Goal: Task Accomplishment & Management: Manage account settings

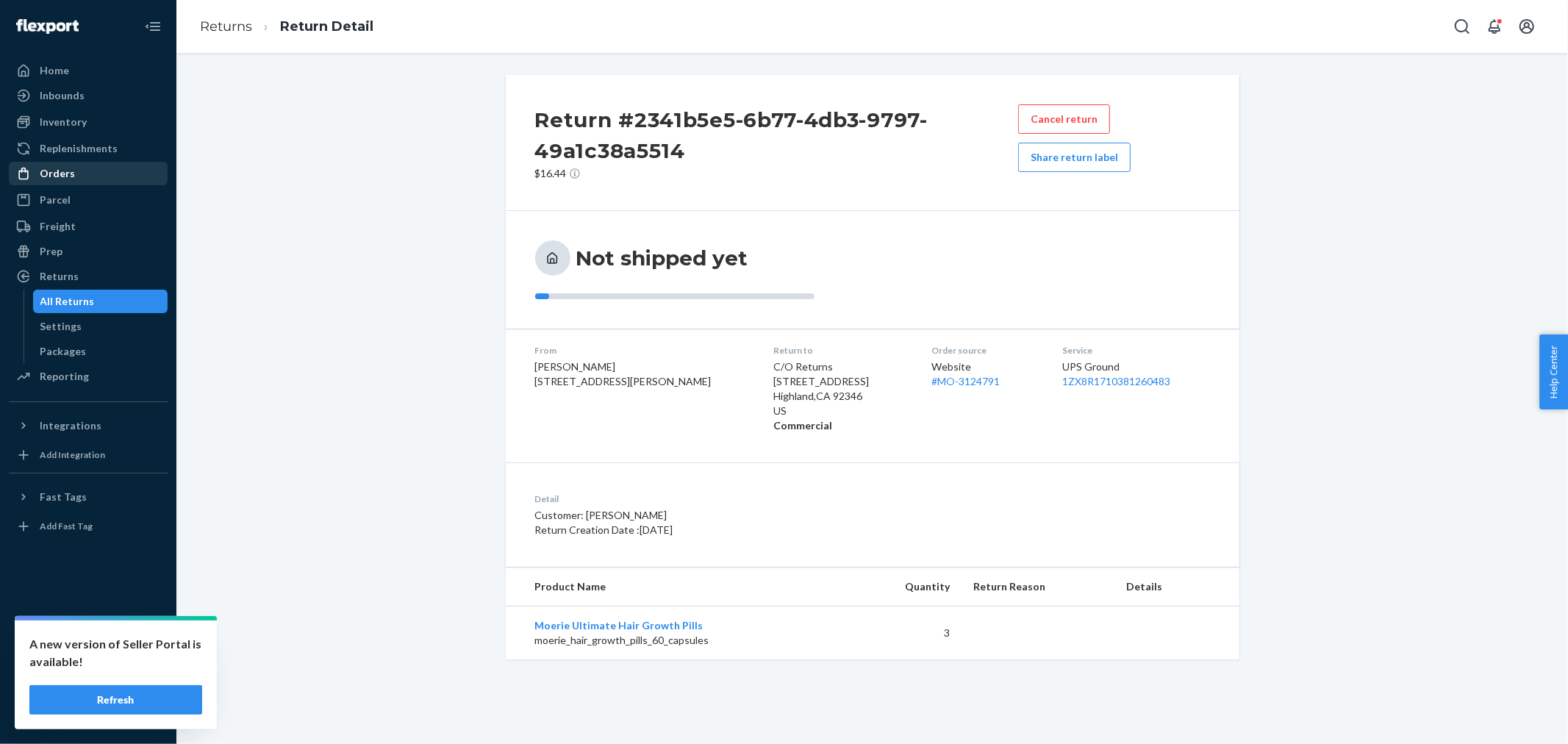
click at [71, 170] on div "Orders" at bounding box center [58, 173] width 35 height 15
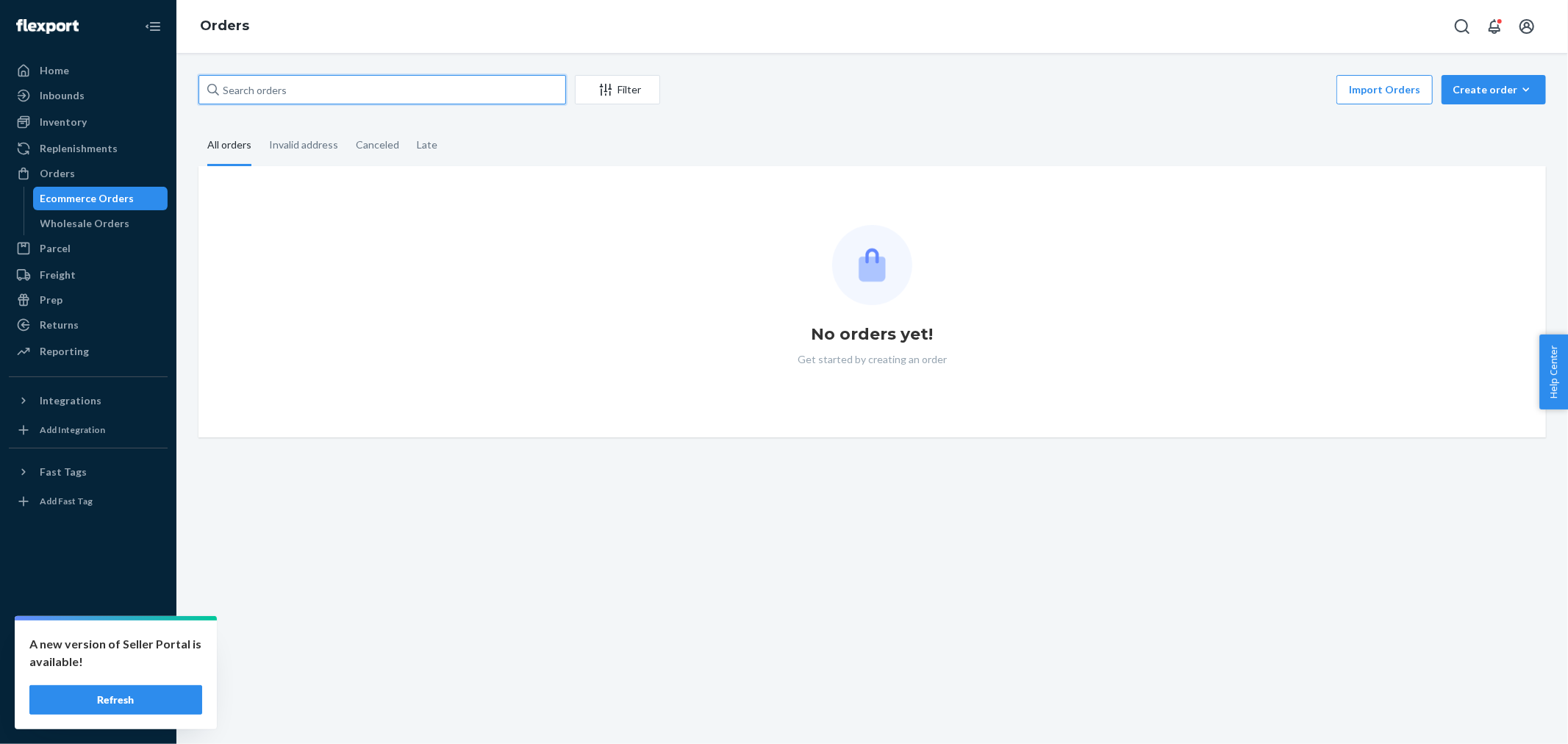
click at [327, 82] on input "text" at bounding box center [382, 89] width 368 height 29
paste input "Corinne Blanchette"
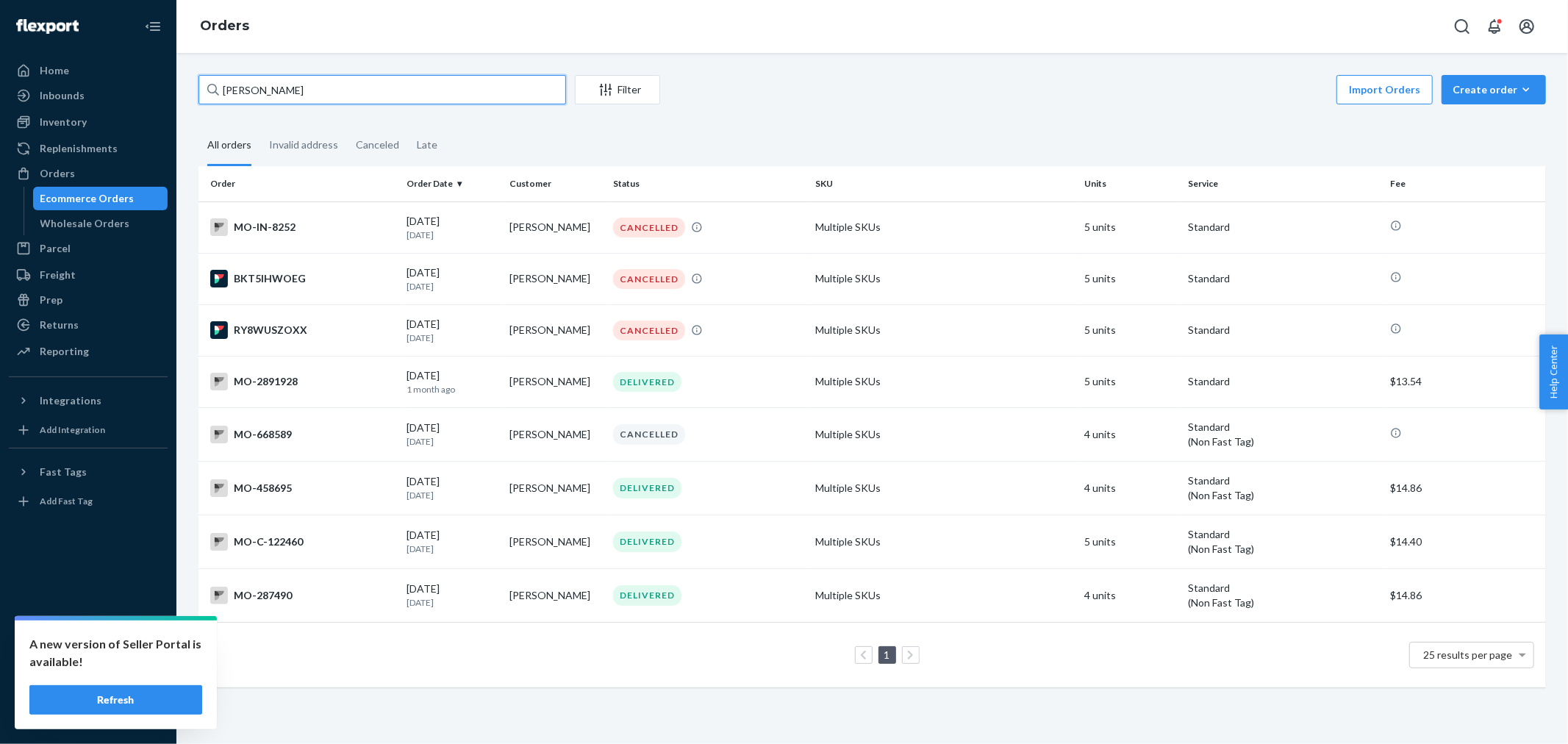
type input "Corinne Blanchette"
click at [994, 115] on div "Corinne Blanchette Filter Import Orders Create order Ecommerce order Removal or…" at bounding box center [872, 388] width 1370 height 627
click at [564, 224] on td "Corinne Pierson Blanchette" at bounding box center [555, 227] width 103 height 52
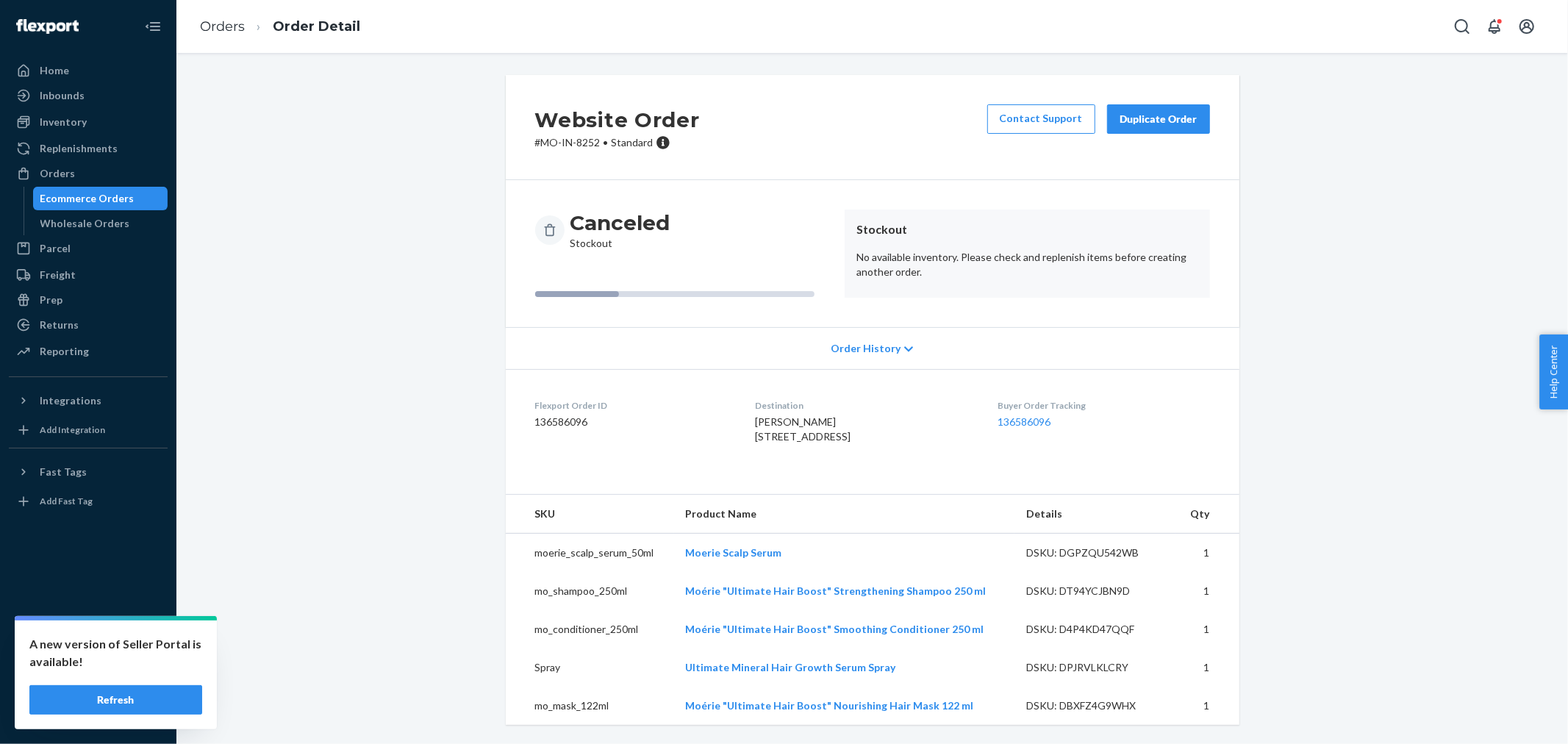
drag, startPoint x: 431, startPoint y: 377, endPoint x: 726, endPoint y: 121, distance: 390.6
click at [436, 372] on div "Website Order # MO-IN-8252 • Standard Contact Support Duplicate Order Canceled …" at bounding box center [872, 408] width 1370 height 667
click at [1145, 118] on div "Duplicate Order" at bounding box center [1159, 119] width 78 height 15
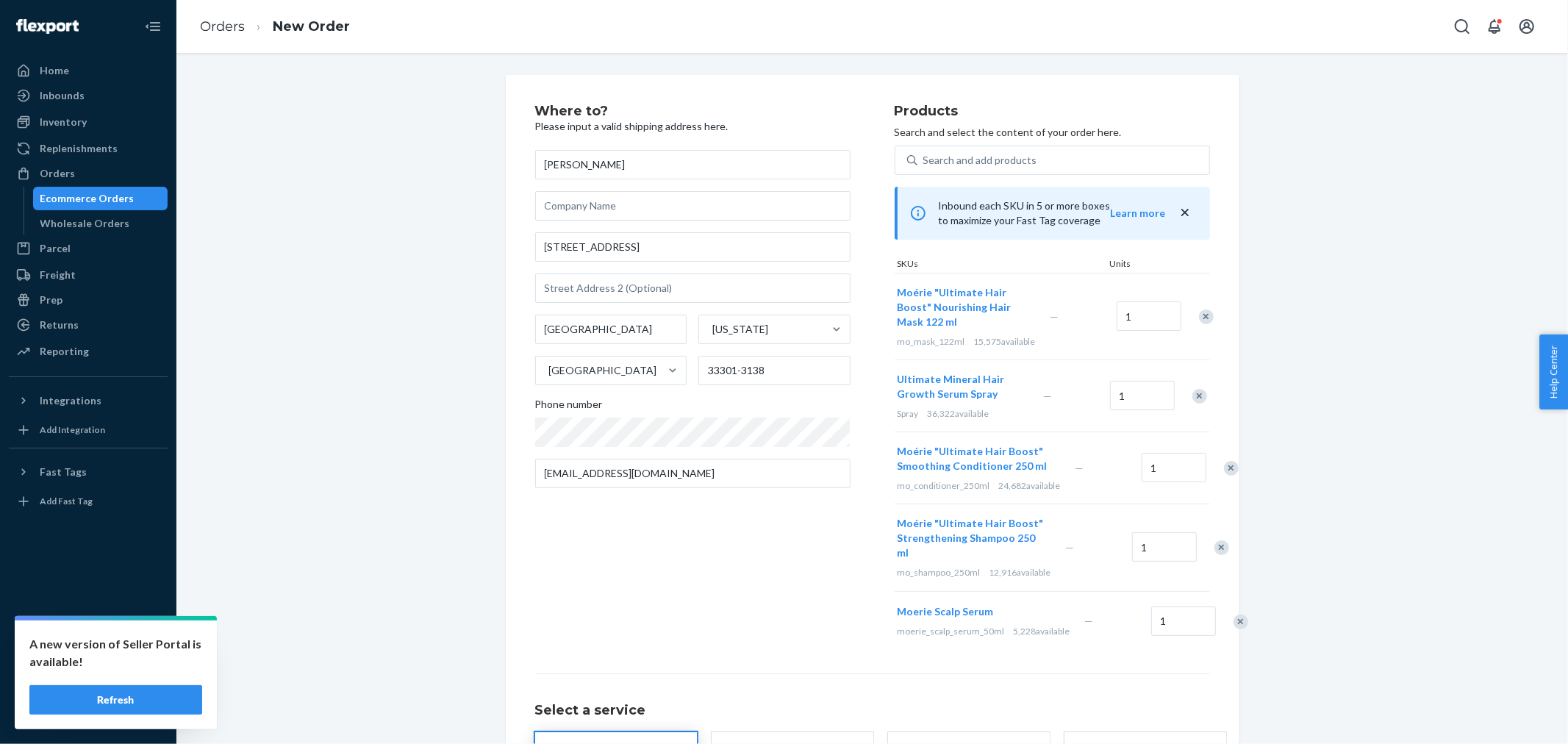
click at [766, 572] on div "Where to? Please input a valid shipping address here. Corinne Pierson Blanchett…" at bounding box center [714, 377] width 359 height 547
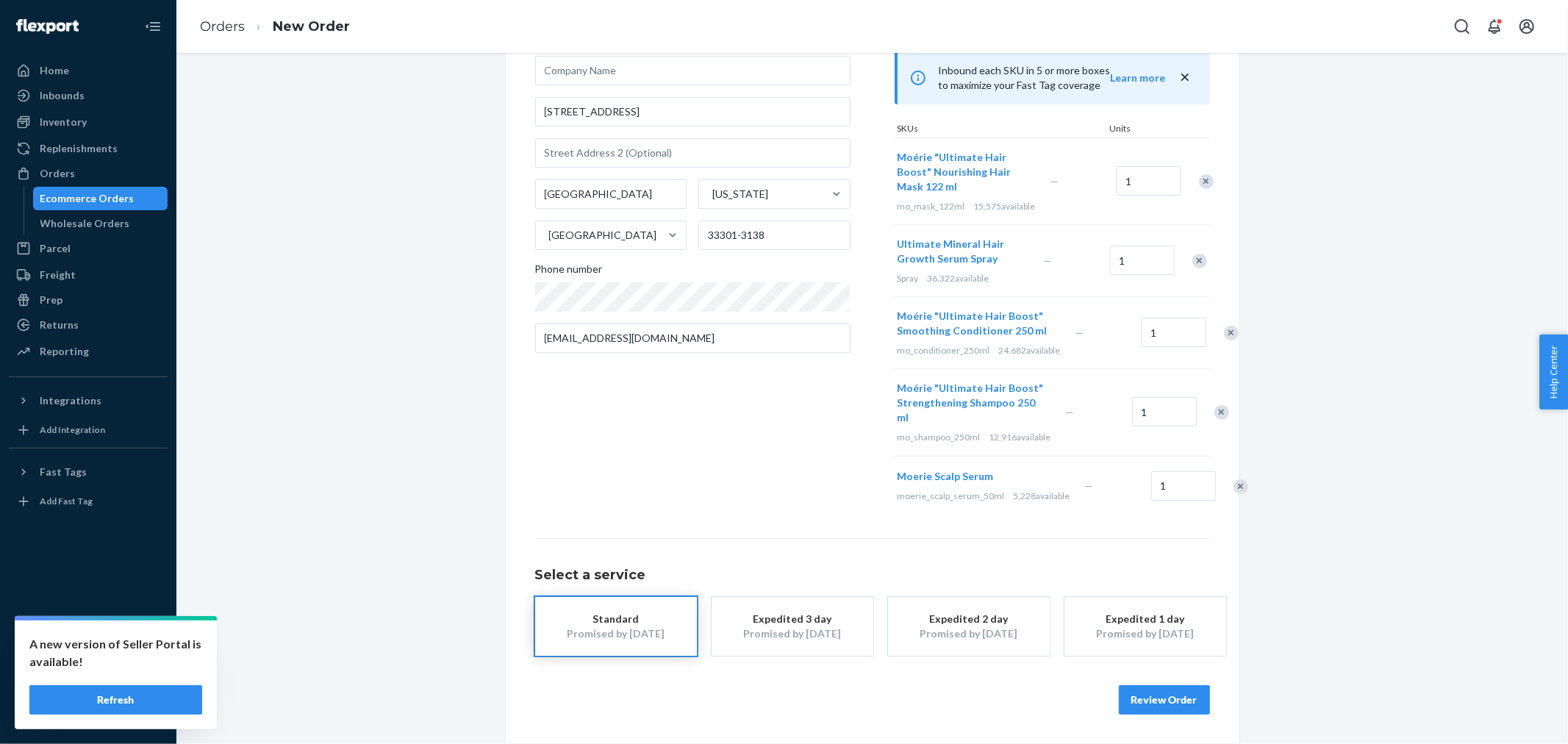
scroll to position [197, 0]
click at [1147, 701] on button "Review Order" at bounding box center [1165, 699] width 91 height 29
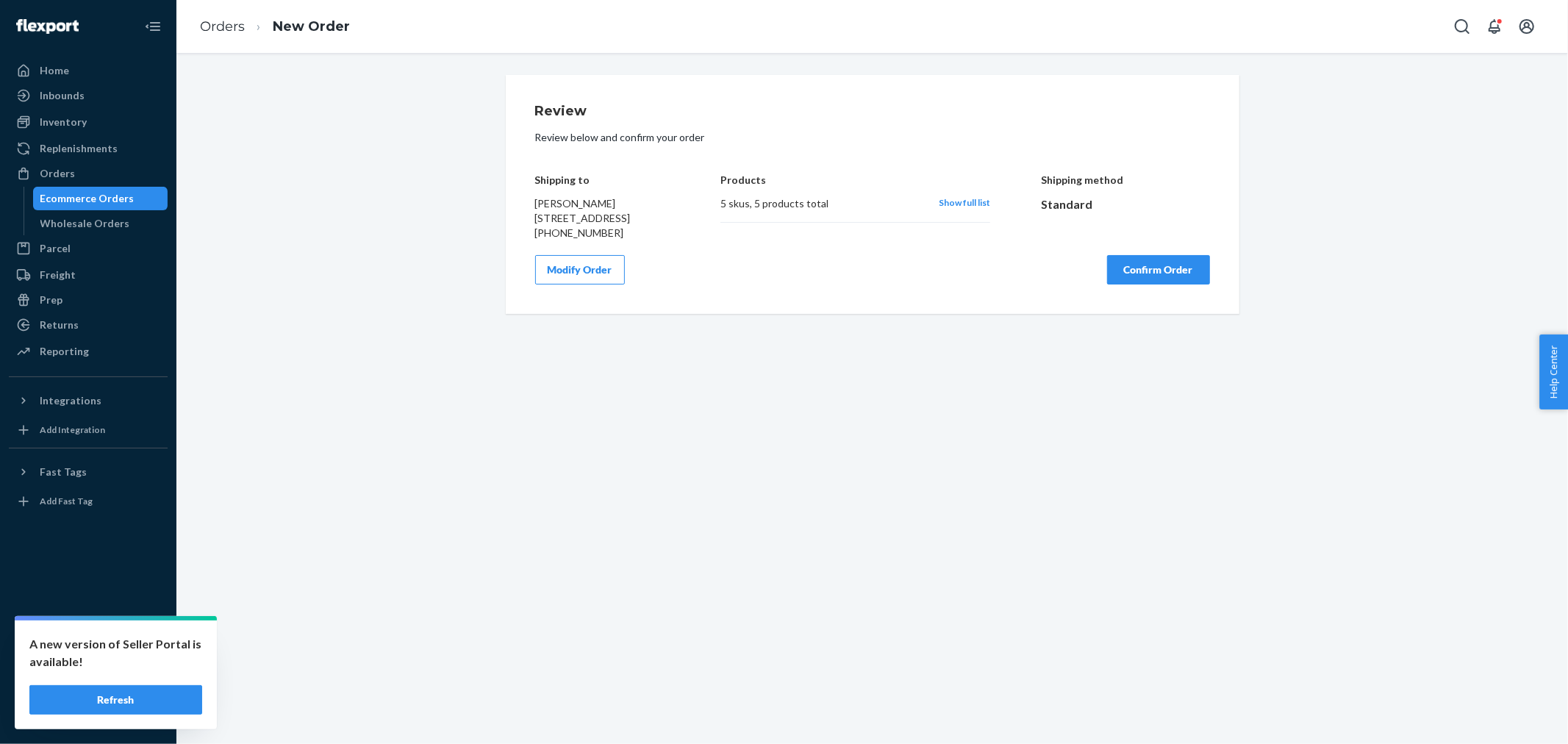
click at [1128, 284] on button "Confirm Order" at bounding box center [1158, 269] width 103 height 29
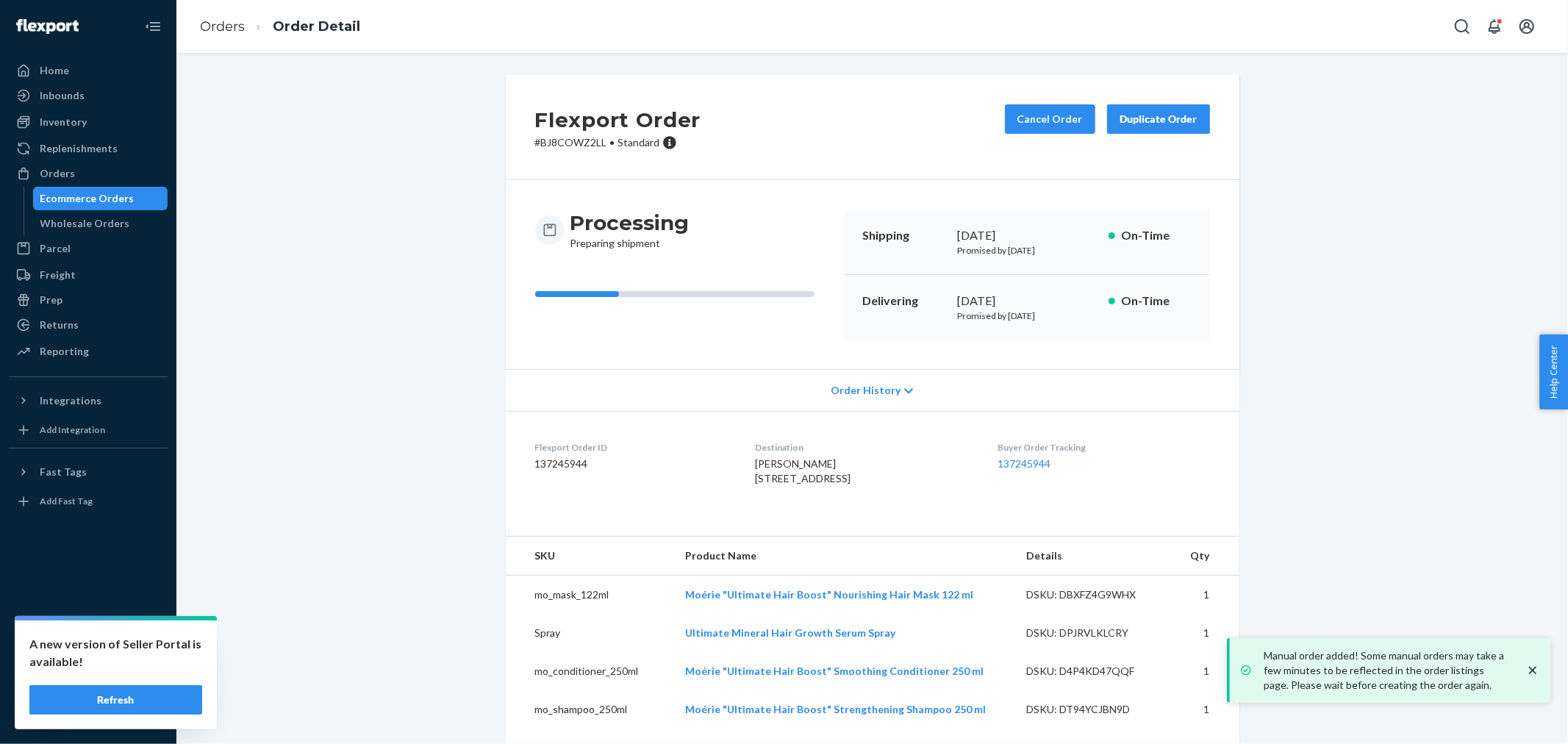
click at [539, 142] on p "# BJ8COWZ2LL • Standard" at bounding box center [618, 142] width 166 height 15
copy p "BJ8COWZ2LL"
click at [100, 177] on div "Orders" at bounding box center [88, 173] width 156 height 21
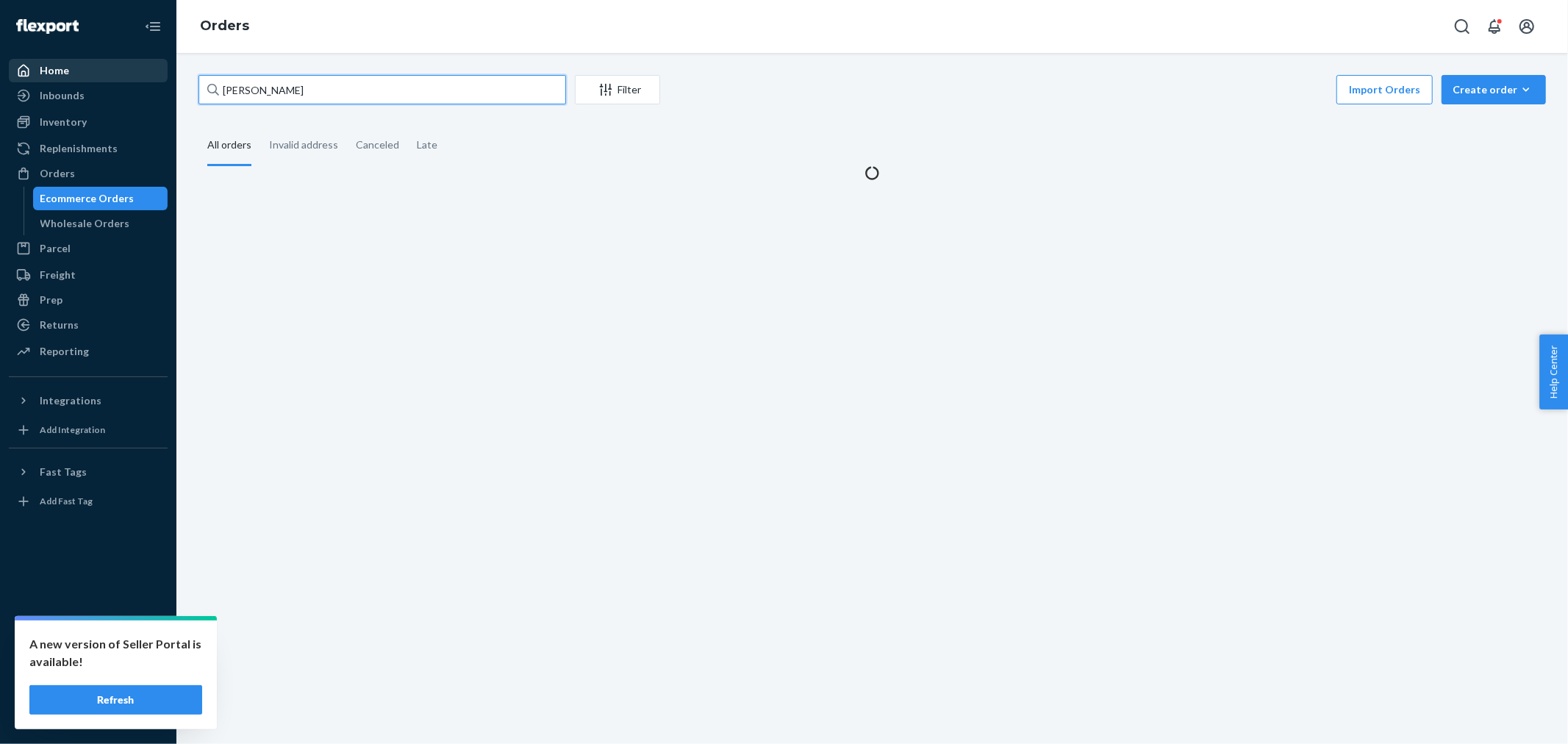
drag, startPoint x: 350, startPoint y: 93, endPoint x: 74, endPoint y: 77, distance: 276.5
click at [63, 77] on div "Home Inbounds Shipping Plans Problems Inventory Products Branded Packaging Repl…" at bounding box center [784, 372] width 1568 height 744
paste input "3170804"
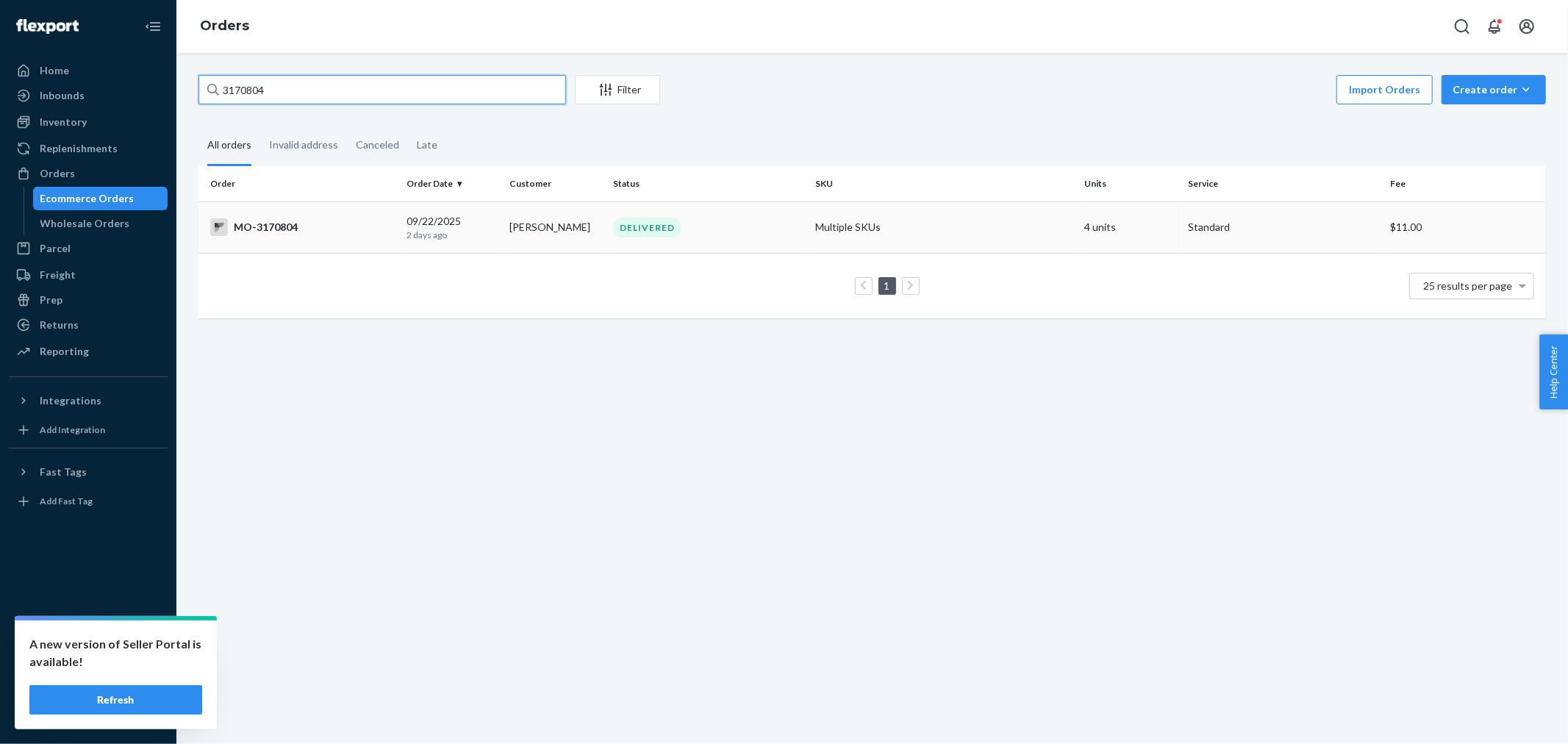
type input "3170804"
click at [548, 227] on td "Cathleen Moore" at bounding box center [555, 227] width 103 height 52
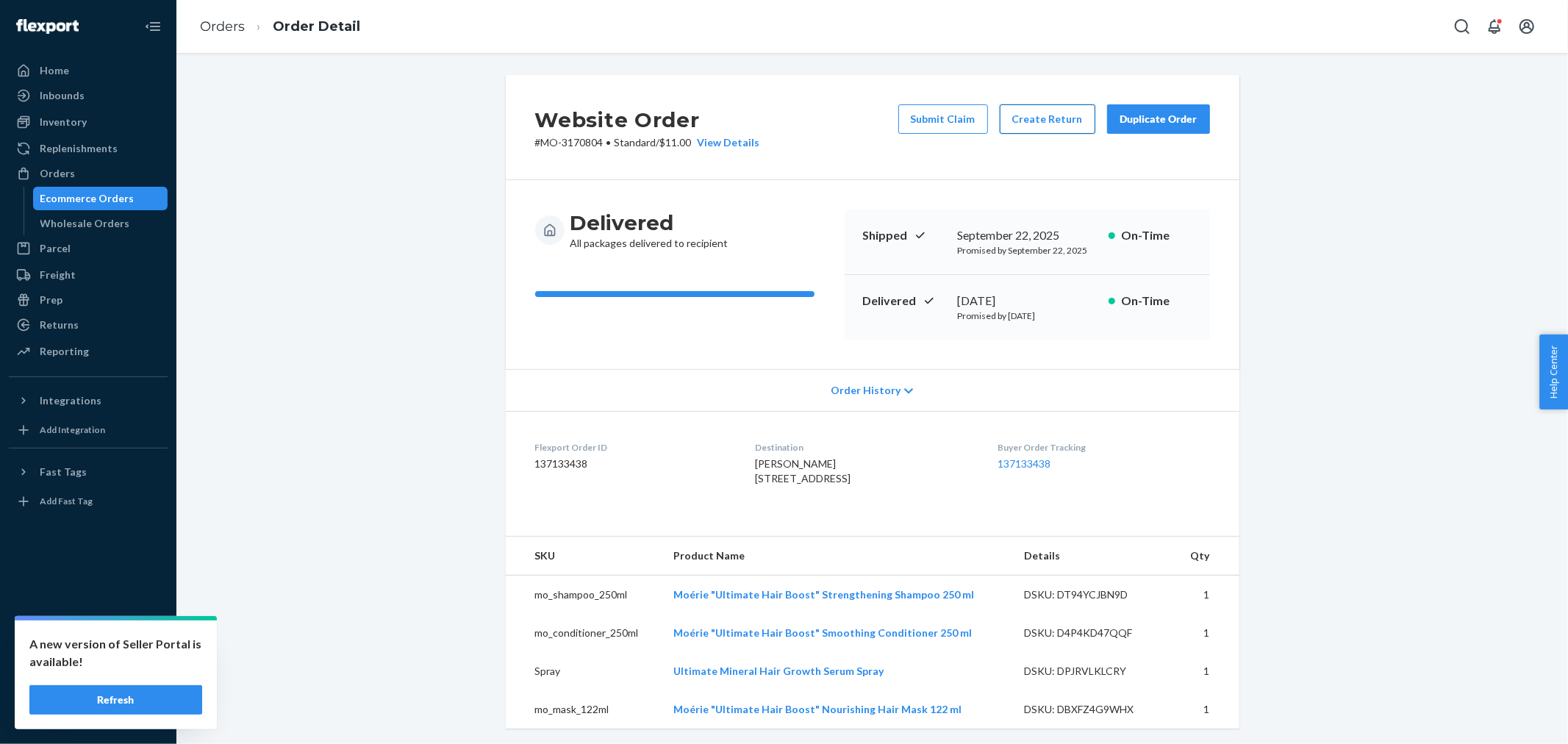
click at [1016, 119] on button "Create Return" at bounding box center [1048, 118] width 96 height 29
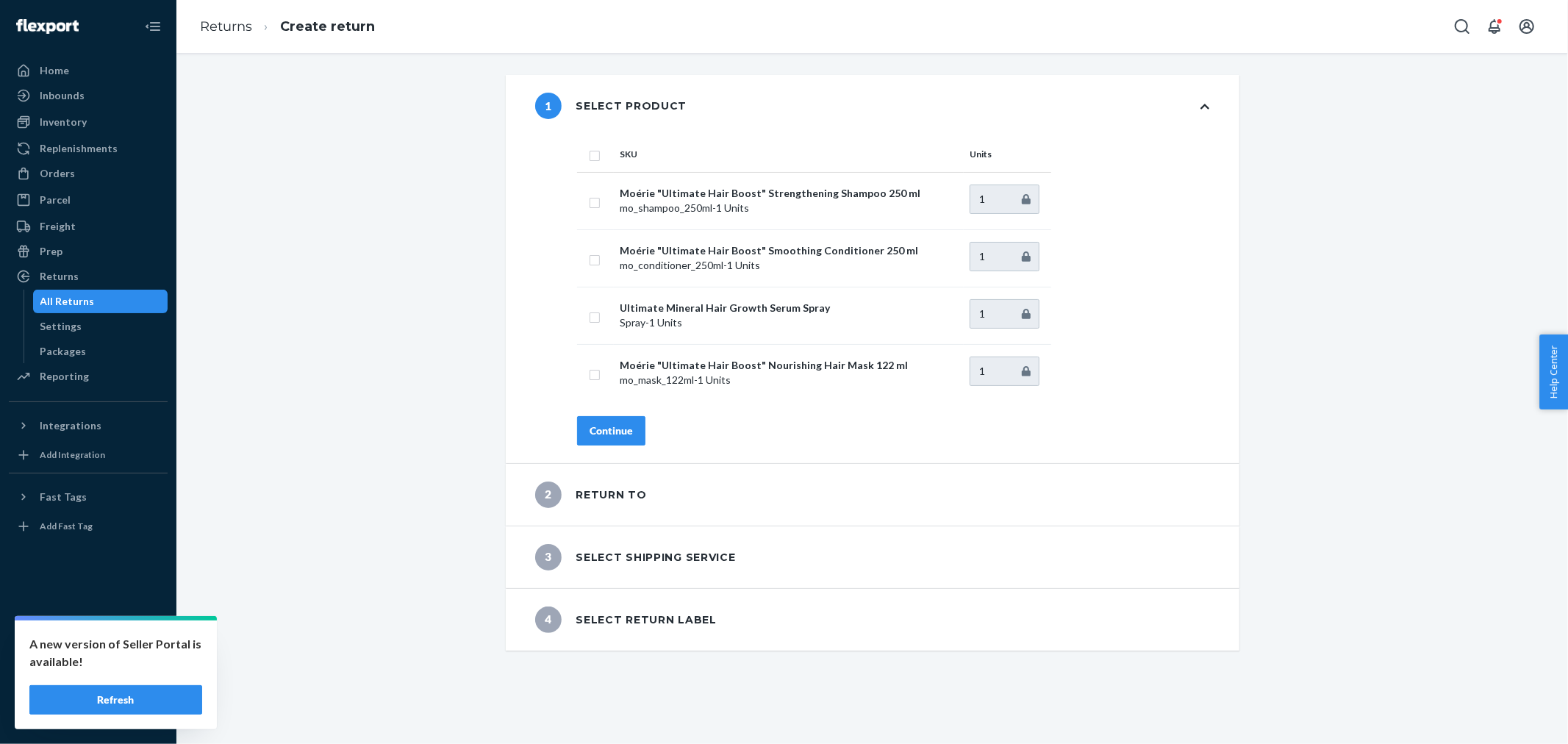
click at [600, 157] on th at bounding box center [595, 154] width 37 height 35
click at [592, 158] on input "checkbox" at bounding box center [595, 154] width 12 height 16
checkbox input "true"
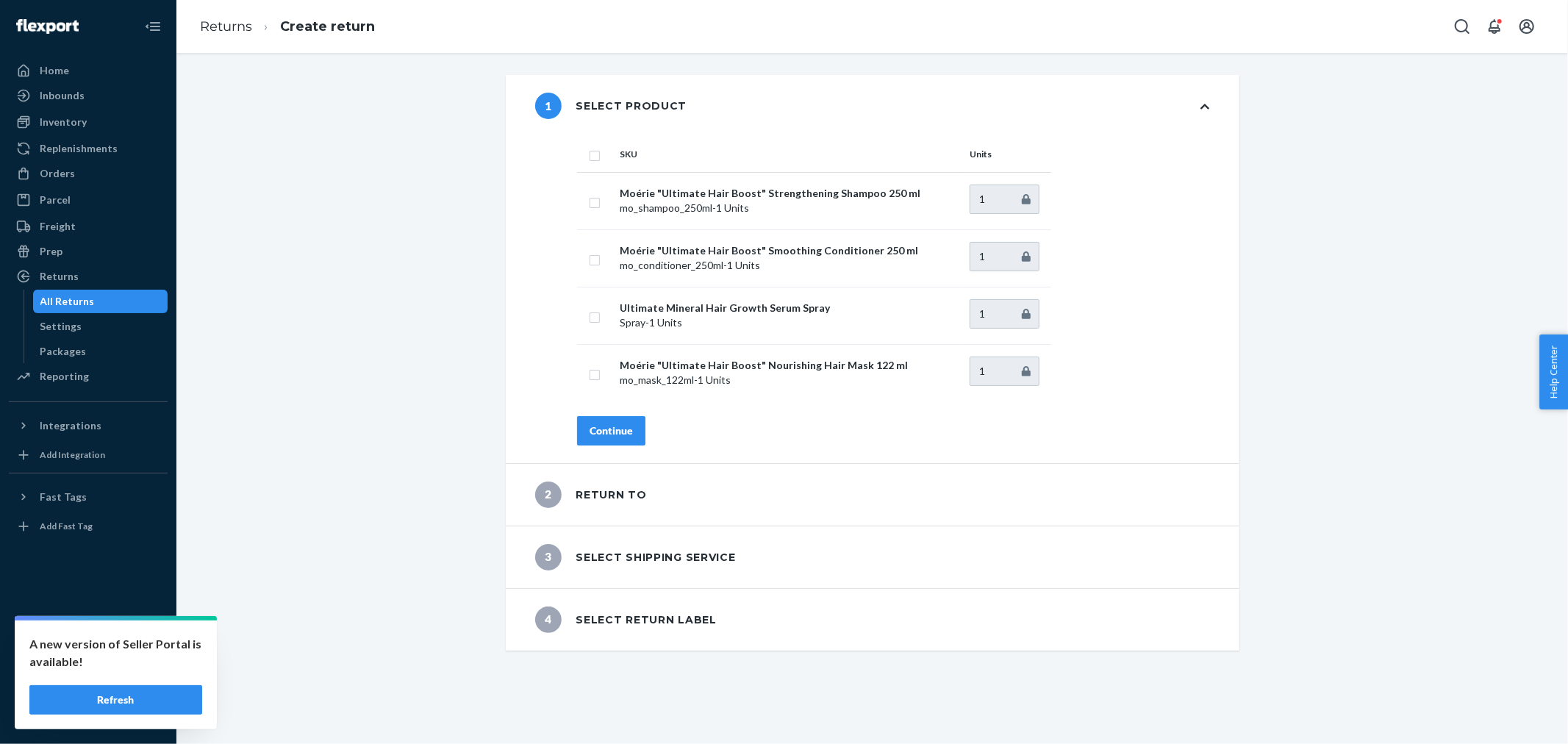
checkbox input "true"
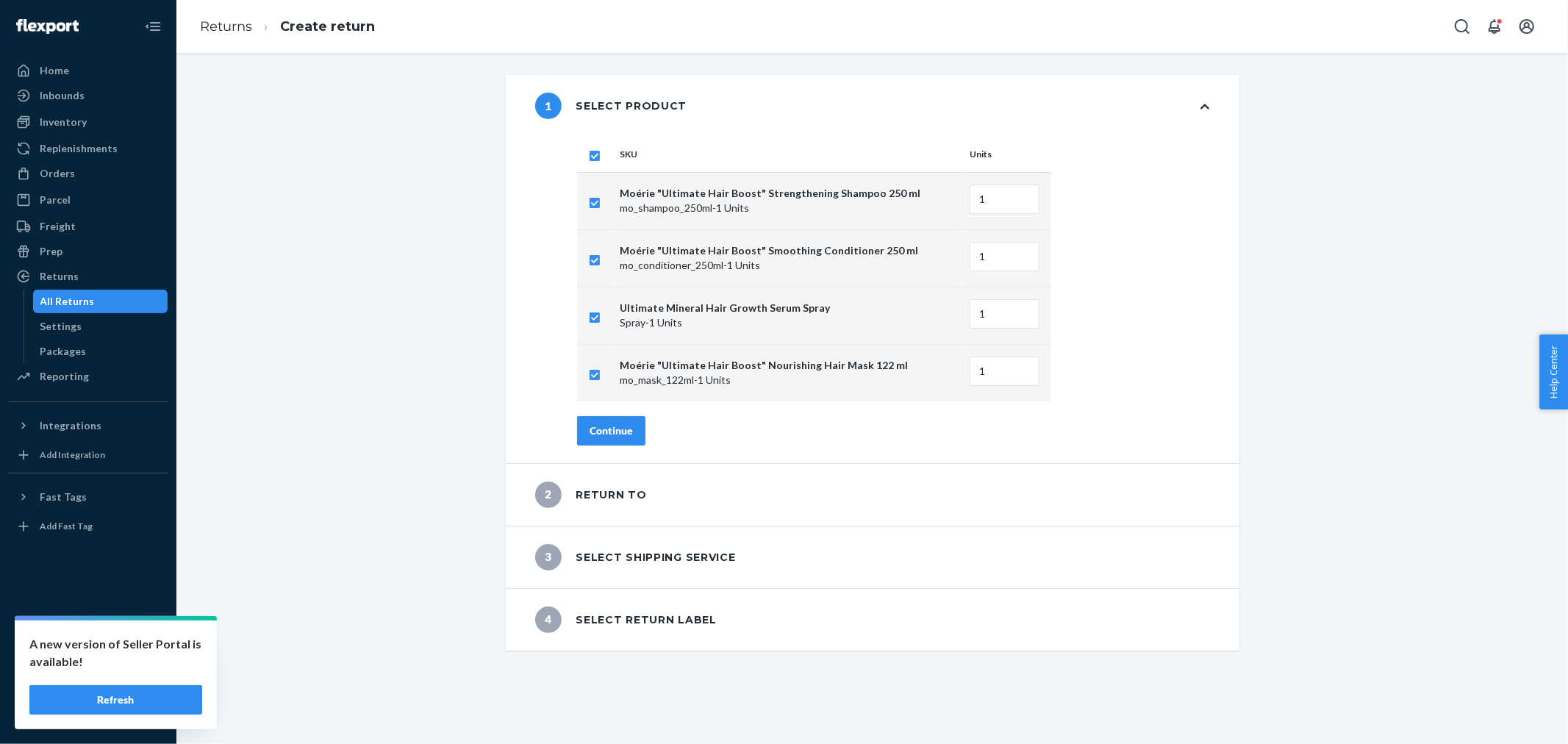
click at [589, 427] on div "Continue" at bounding box center [611, 431] width 43 height 15
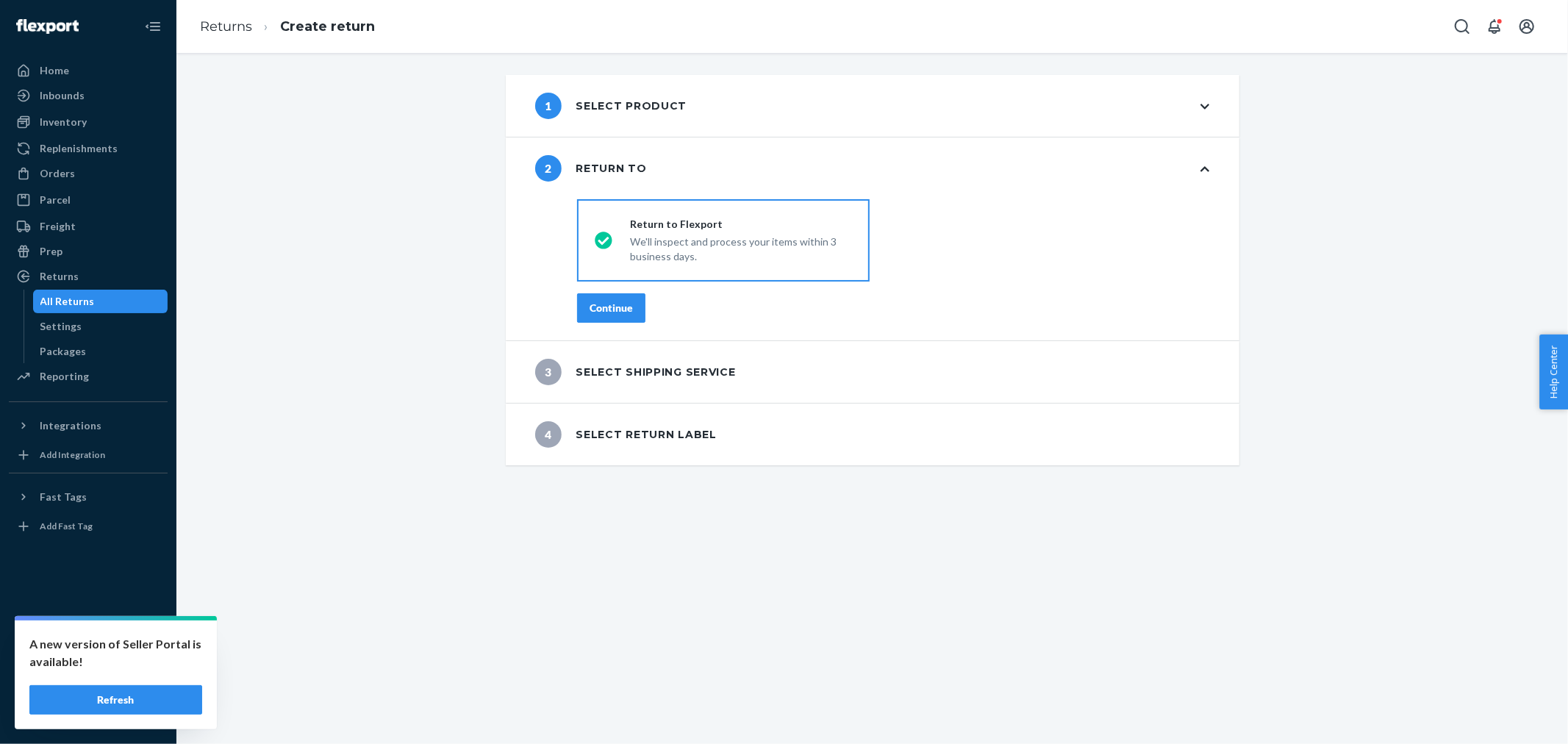
click at [610, 304] on div "Continue" at bounding box center [611, 308] width 43 height 15
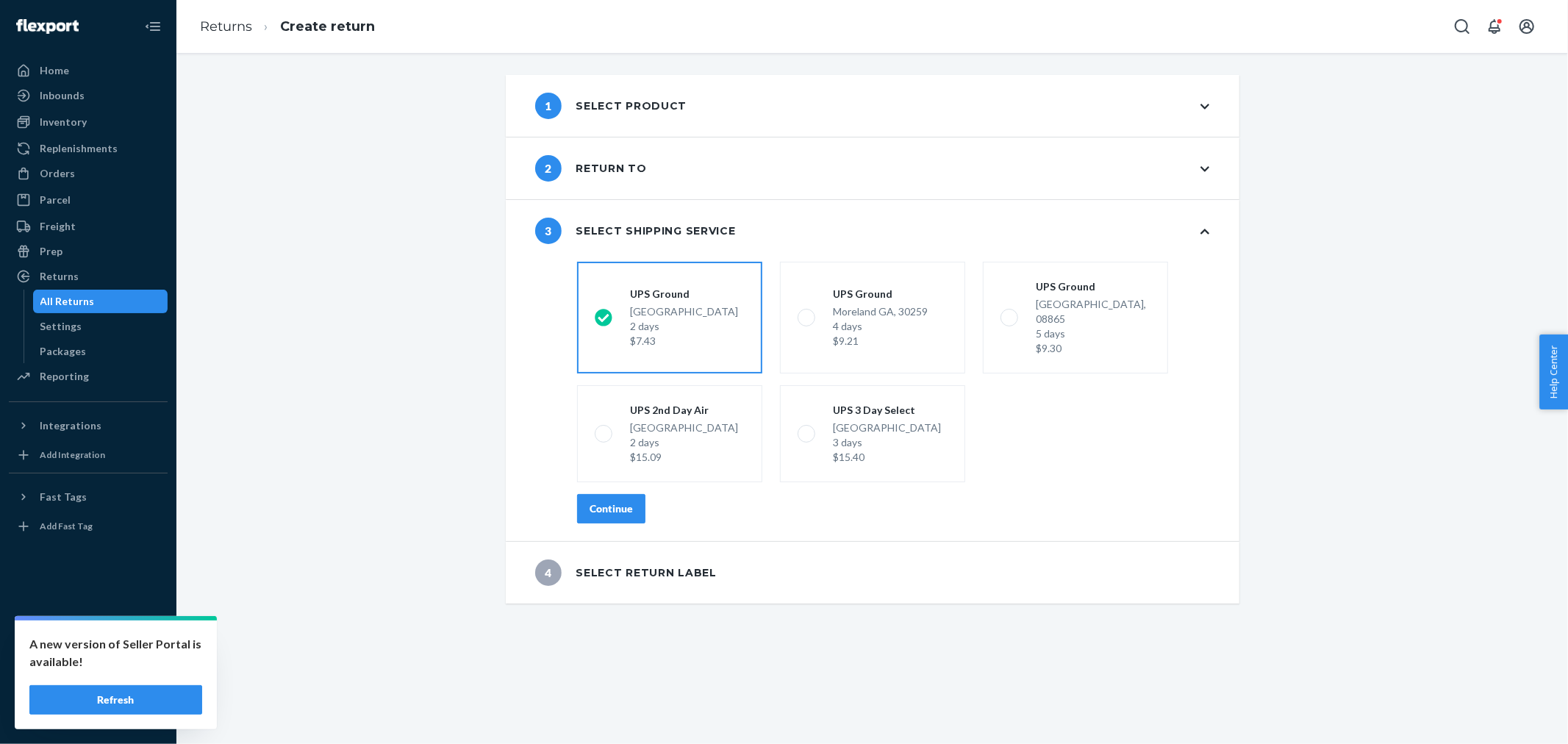
click at [609, 502] on button "Continue" at bounding box center [611, 508] width 68 height 29
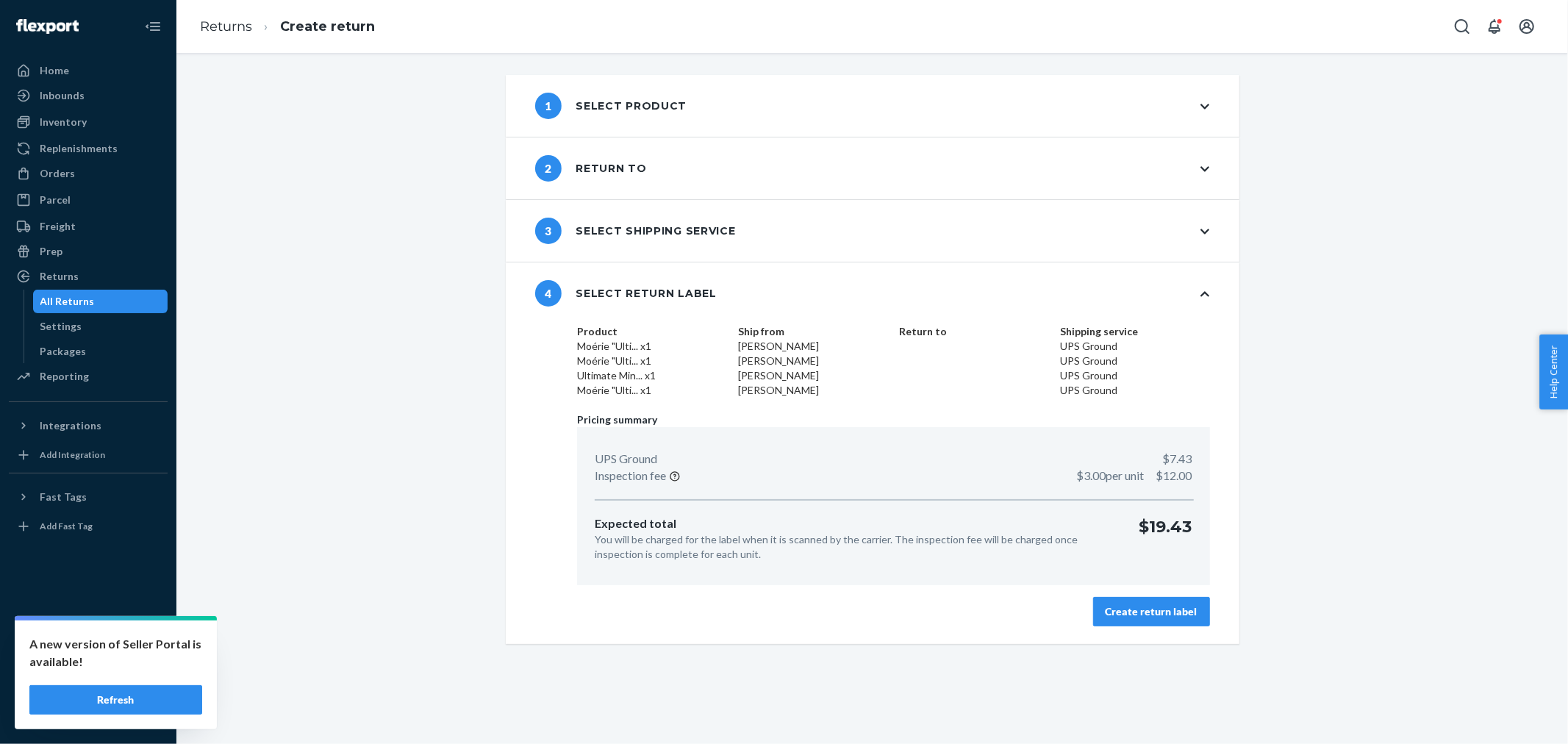
click at [1122, 606] on div "Create return label" at bounding box center [1152, 612] width 92 height 15
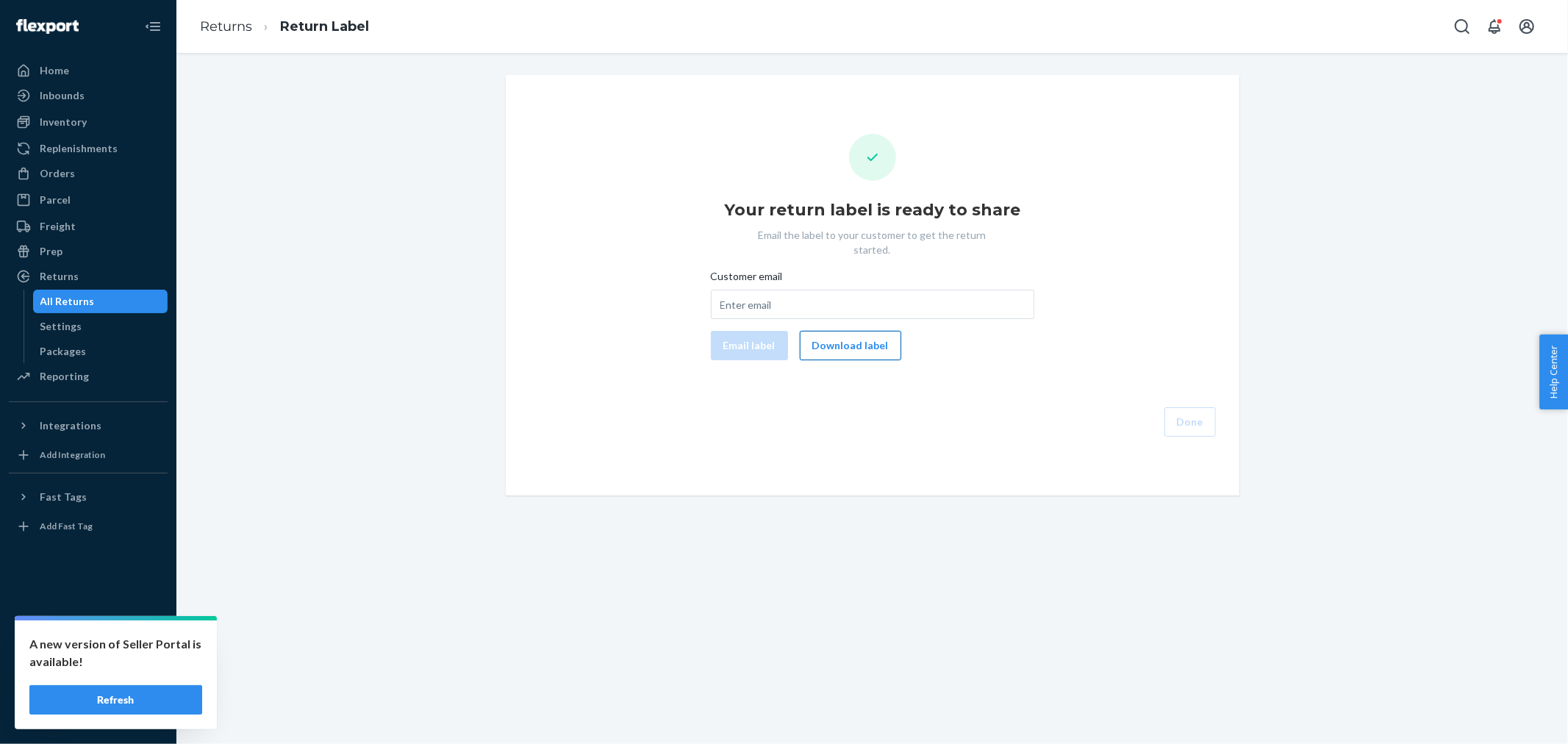
click at [848, 341] on button "Download label" at bounding box center [851, 345] width 102 height 29
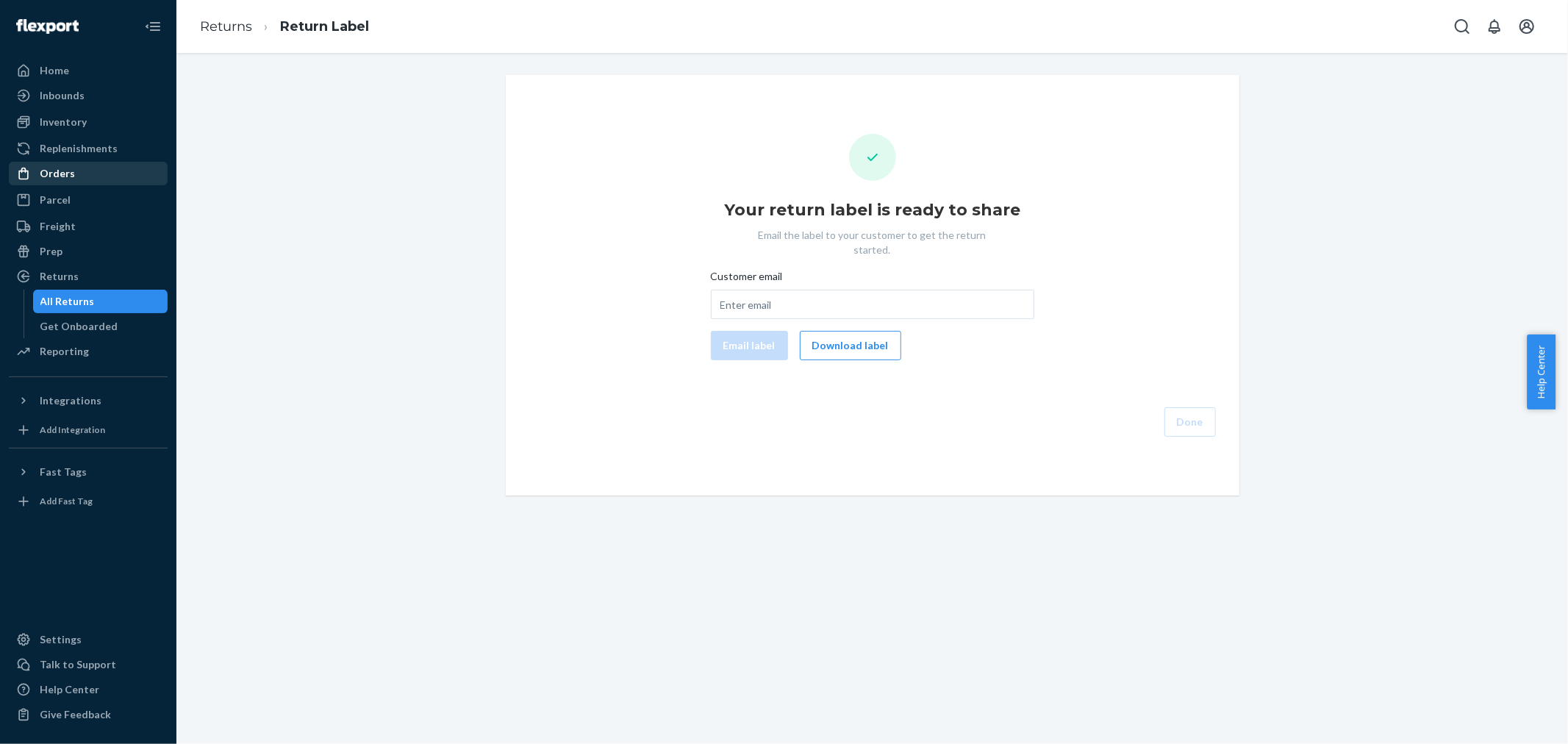
click at [68, 165] on div "Orders" at bounding box center [88, 173] width 156 height 21
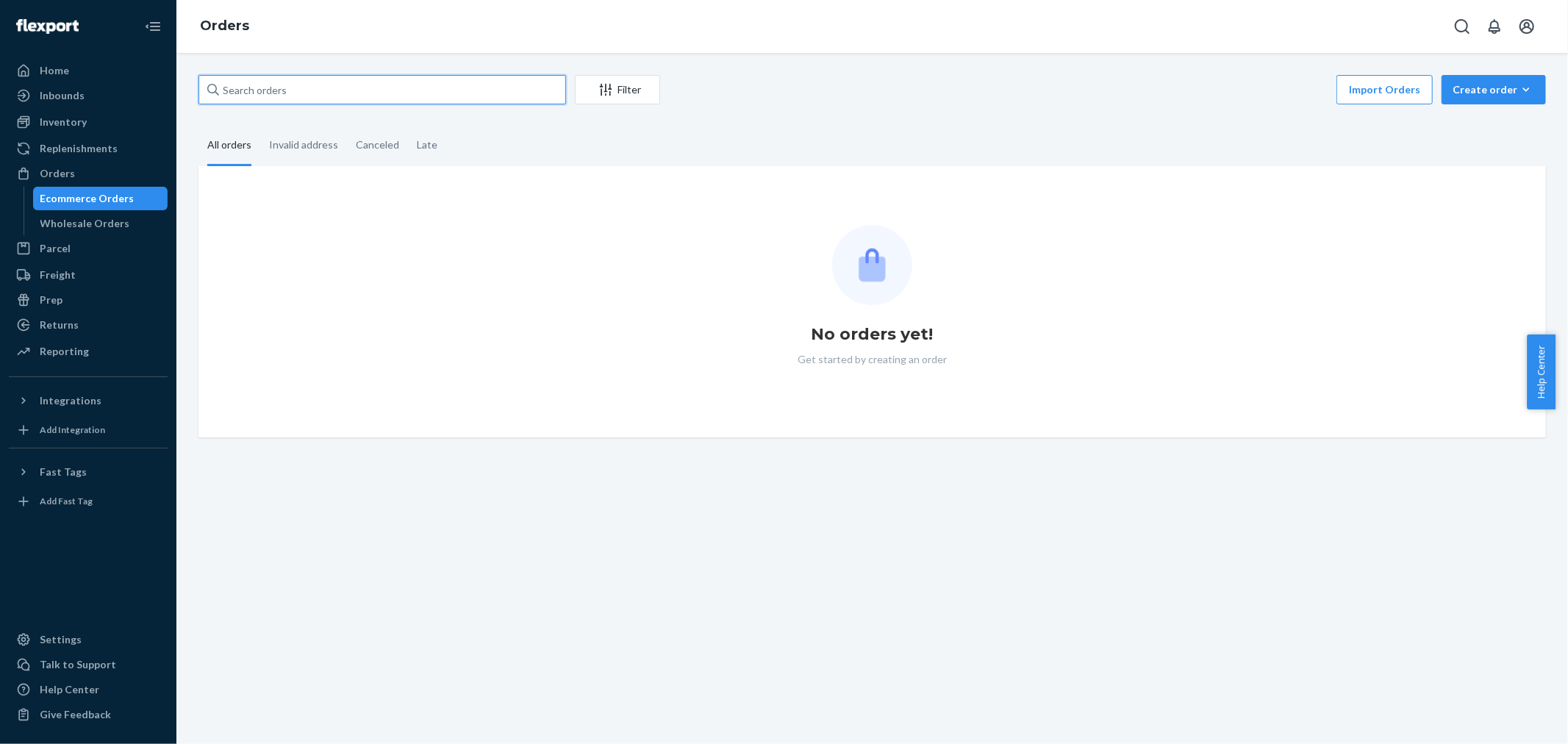
click at [365, 91] on input "text" at bounding box center [382, 89] width 368 height 29
paste input "3111453"
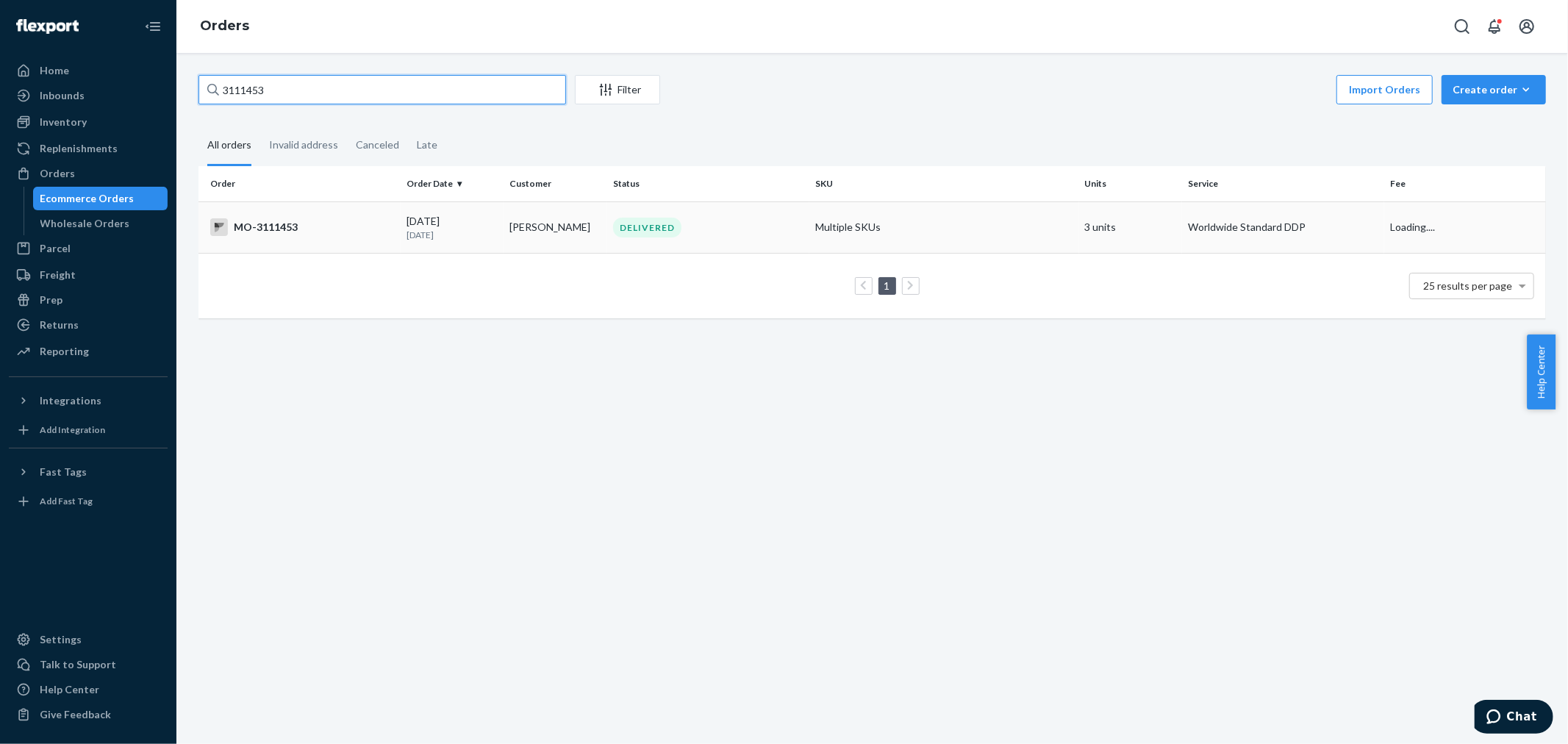
type input "3111453"
click at [608, 233] on td "DELIVERED" at bounding box center [709, 227] width 203 height 52
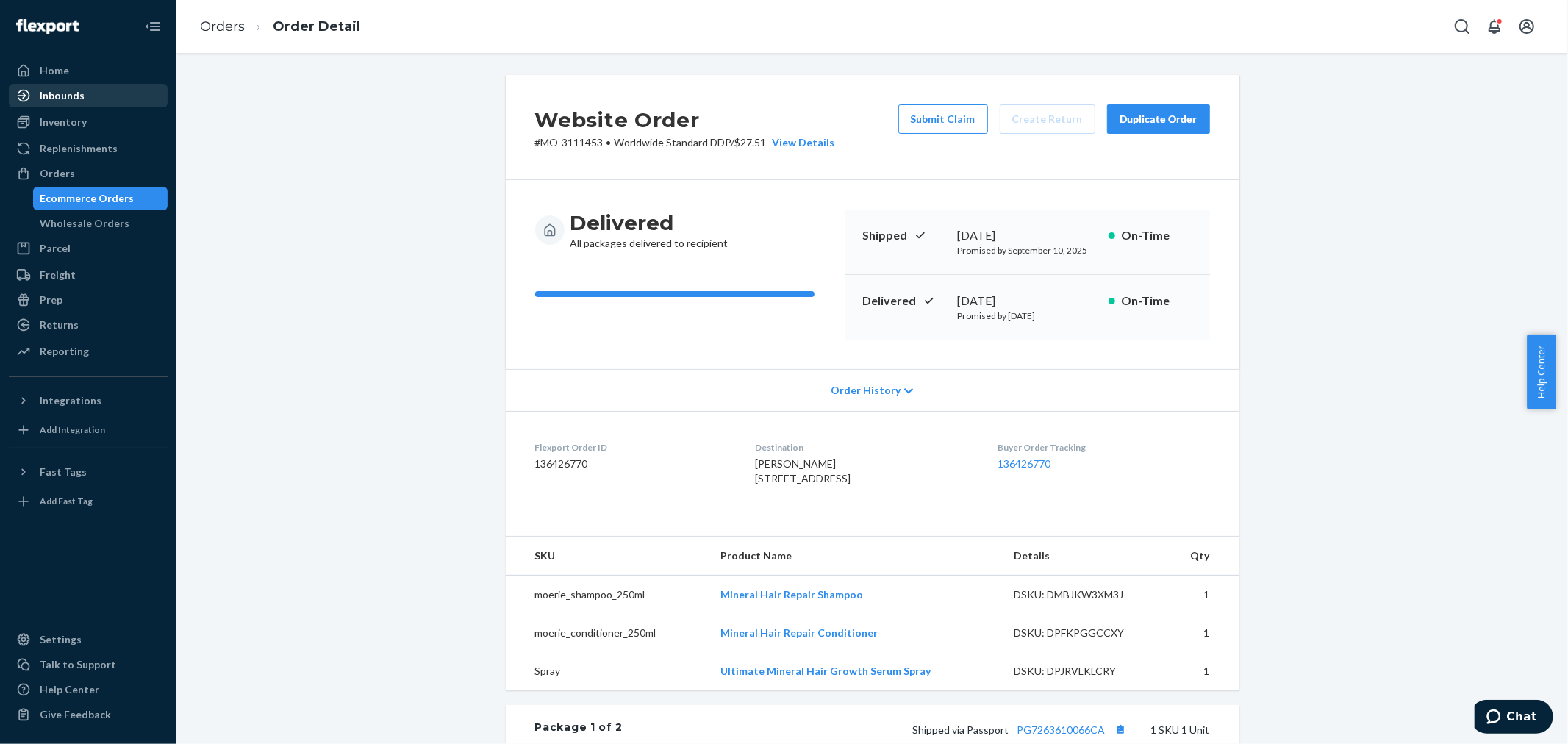
drag, startPoint x: 71, startPoint y: 177, endPoint x: 165, endPoint y: 92, distance: 126.7
click at [71, 177] on div "Orders" at bounding box center [58, 173] width 35 height 15
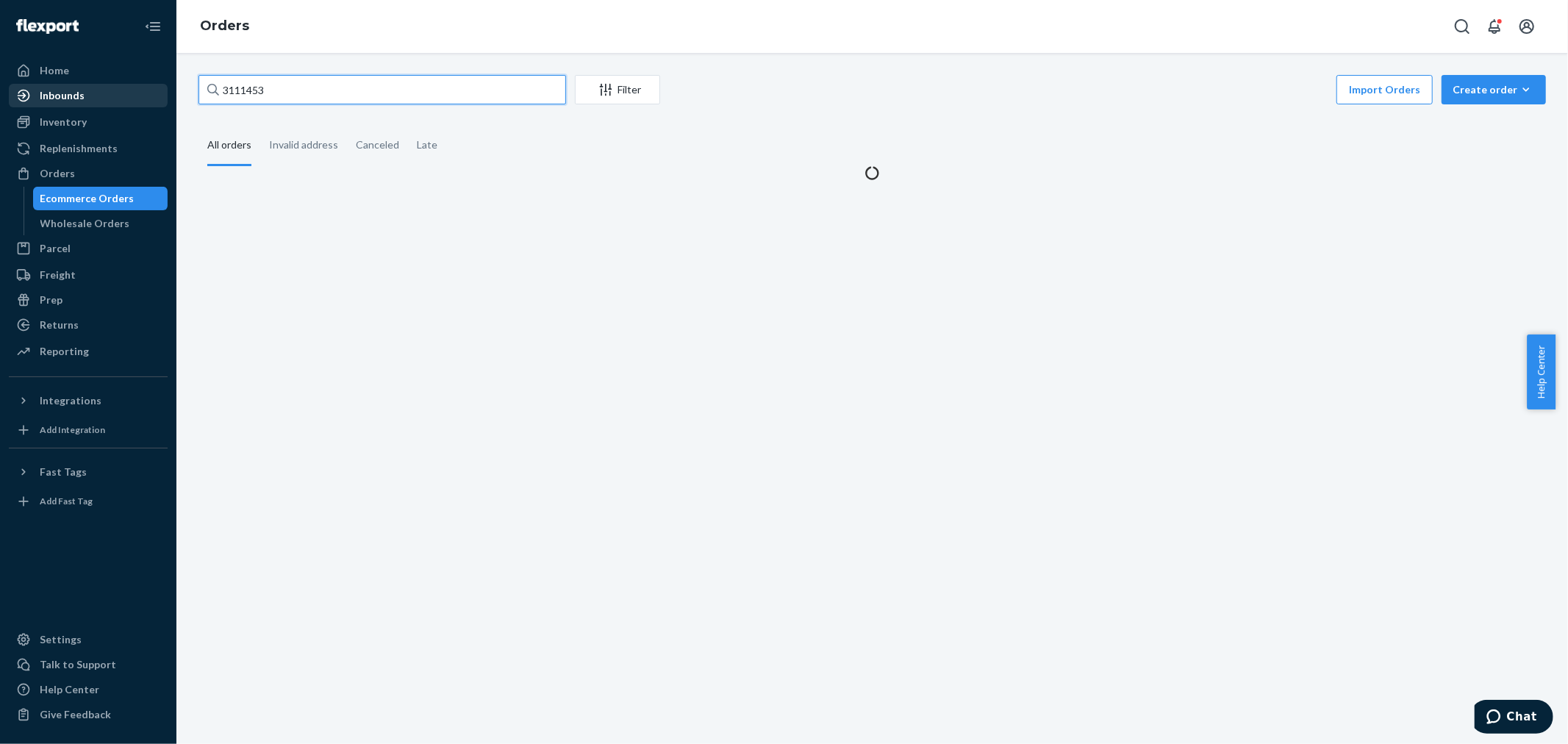
drag, startPoint x: 236, startPoint y: 86, endPoint x: 9, endPoint y: 104, distance: 227.7
click at [9, 104] on div "Home Inbounds Shipping Plans Problems Inventory Products Branded Packaging Repl…" at bounding box center [784, 372] width 1568 height 744
paste input "03512"
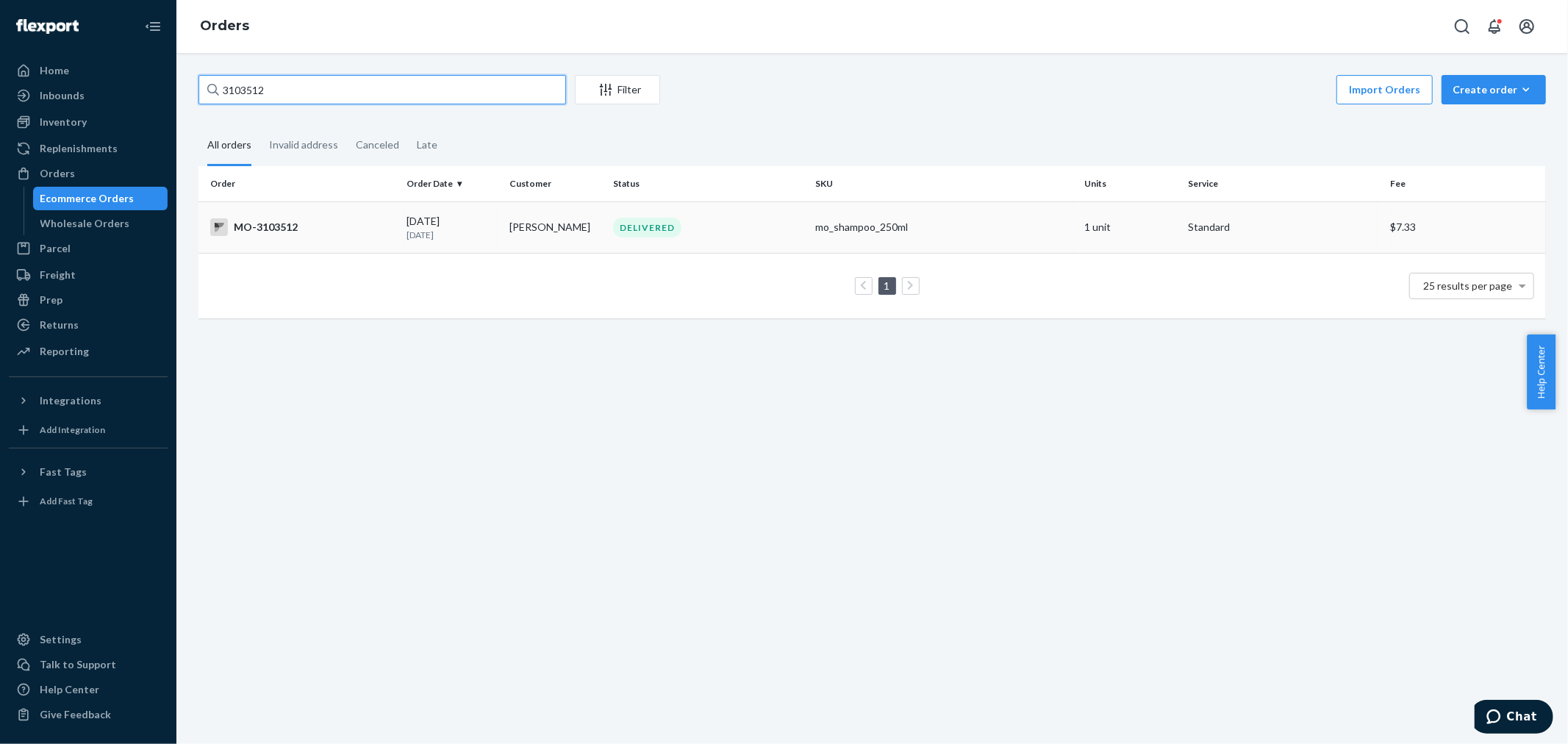
type input "3103512"
click at [629, 227] on div "DELIVERED" at bounding box center [648, 227] width 68 height 20
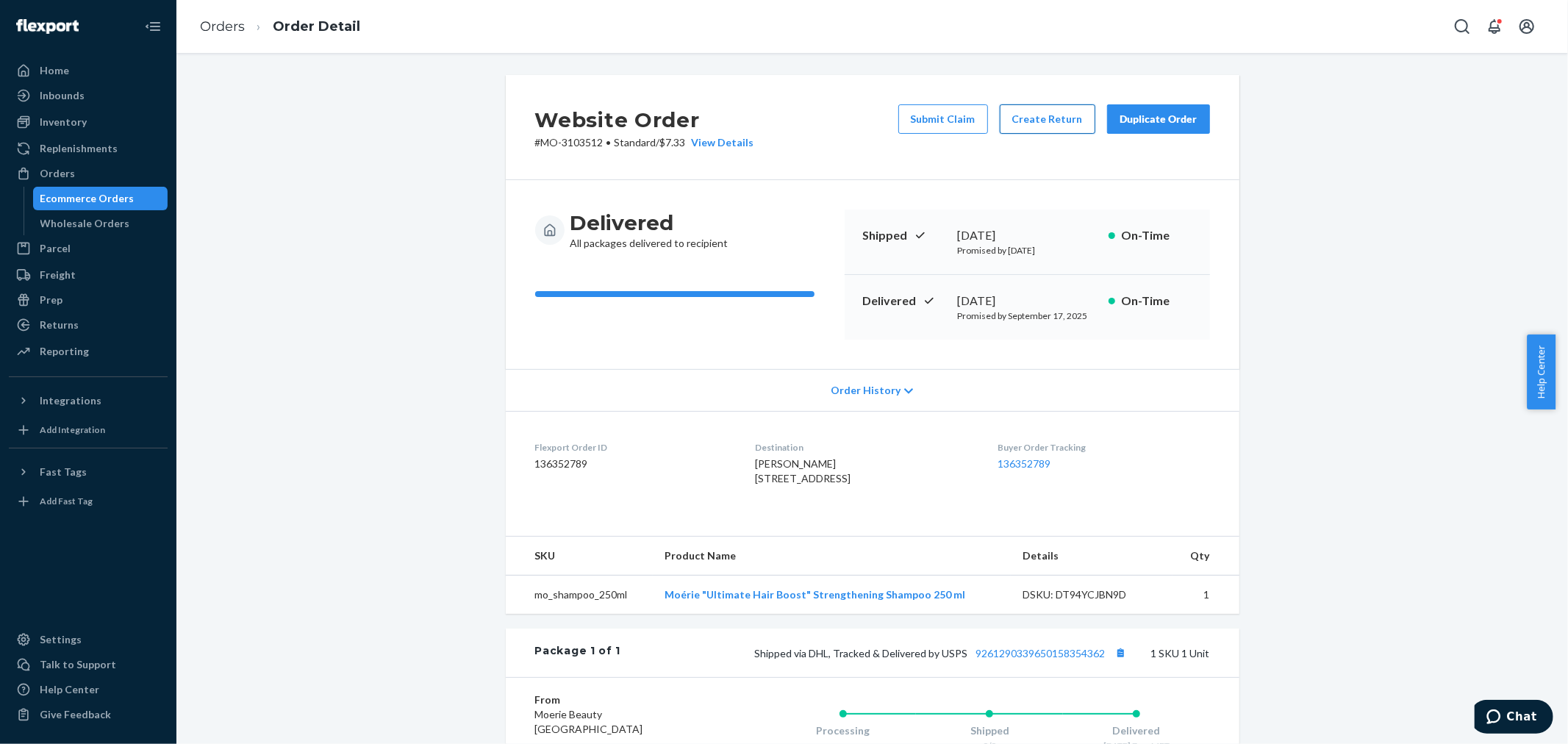
click at [1005, 115] on button "Create Return" at bounding box center [1048, 118] width 96 height 29
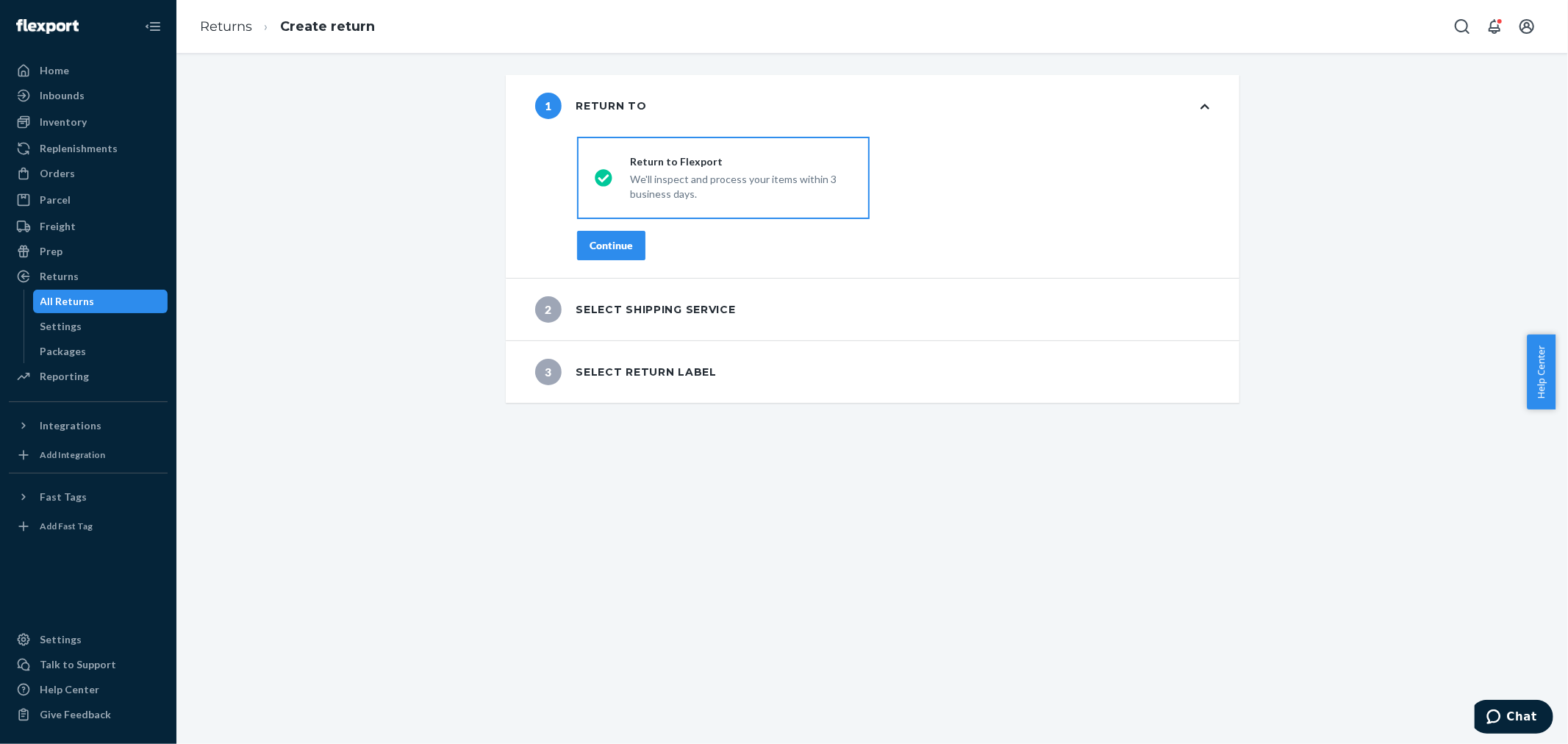
click at [609, 239] on div "Continue" at bounding box center [611, 246] width 43 height 15
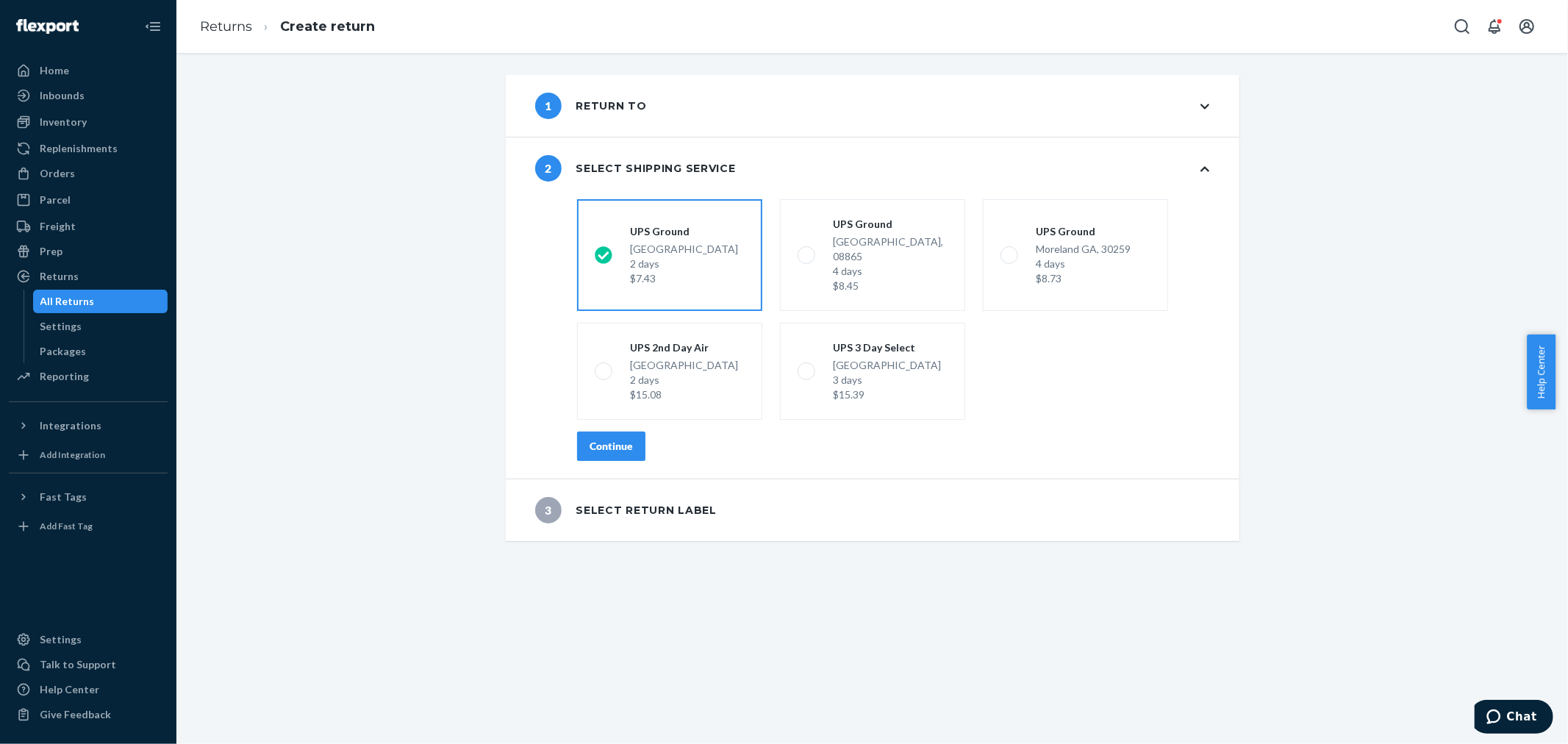
click at [627, 439] on div "Continue" at bounding box center [611, 447] width 43 height 15
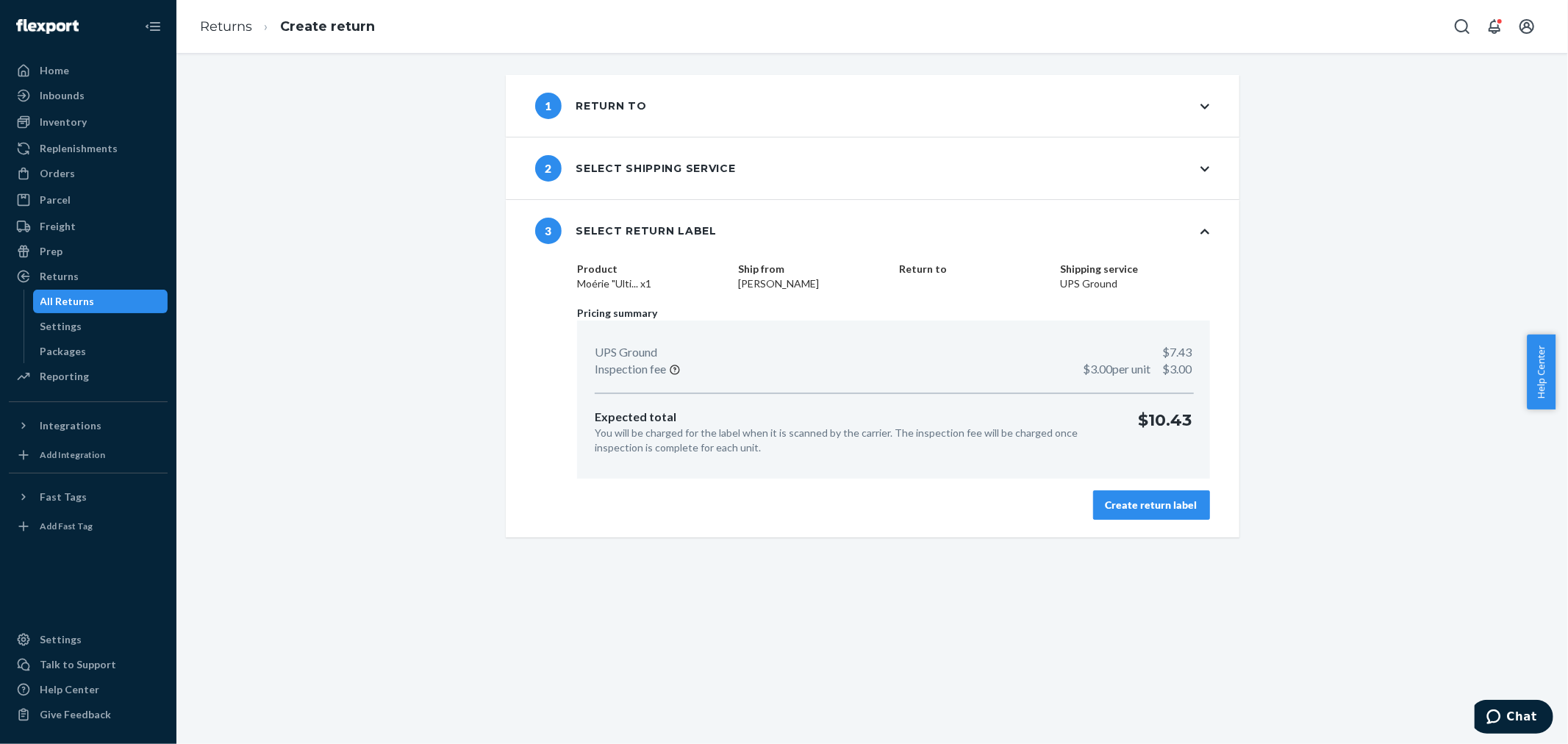
click at [1137, 504] on div "Create return label" at bounding box center [1152, 505] width 92 height 15
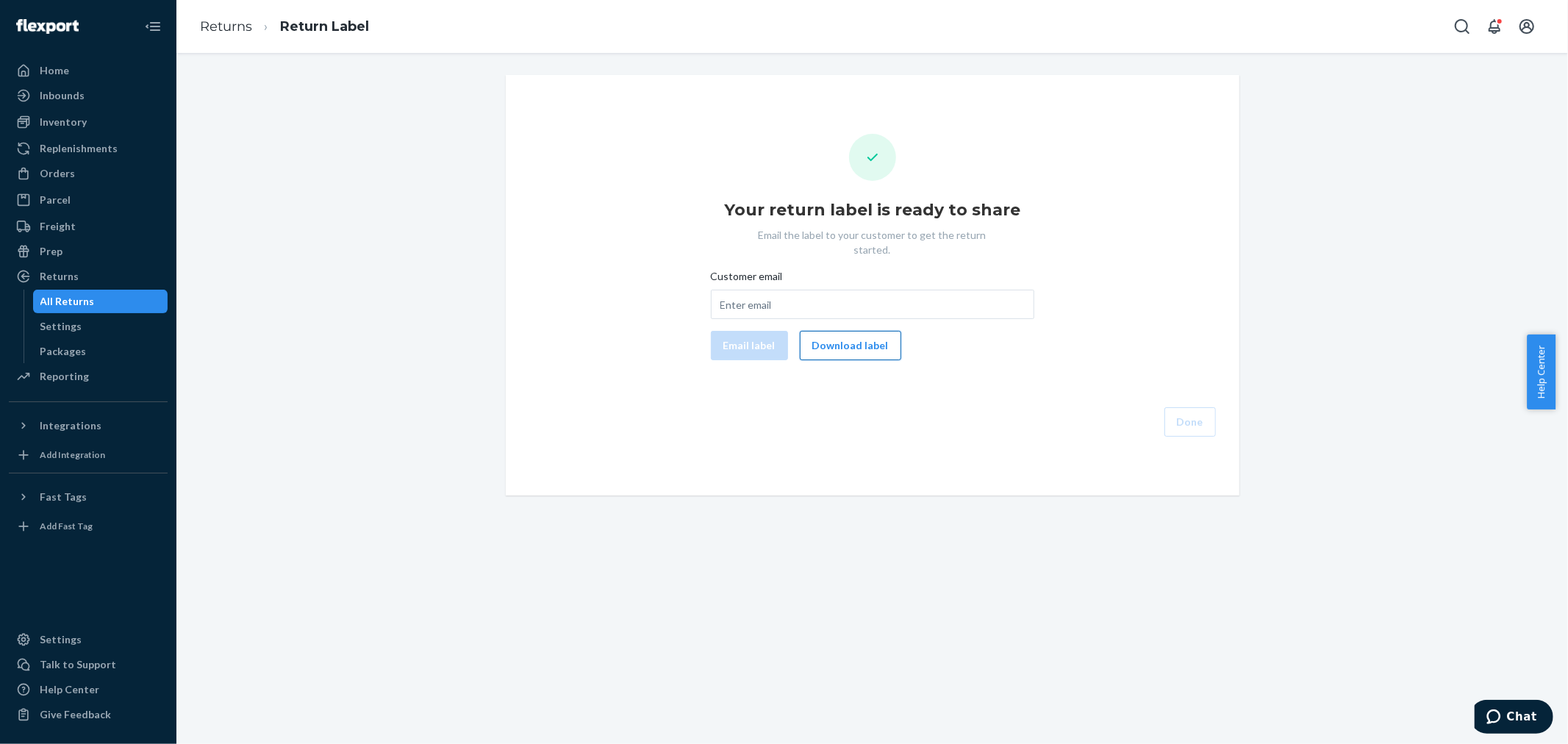
click at [858, 336] on button "Download label" at bounding box center [851, 345] width 102 height 29
drag, startPoint x: 65, startPoint y: 177, endPoint x: 127, endPoint y: 130, distance: 77.8
click at [65, 177] on div "Orders" at bounding box center [58, 173] width 35 height 15
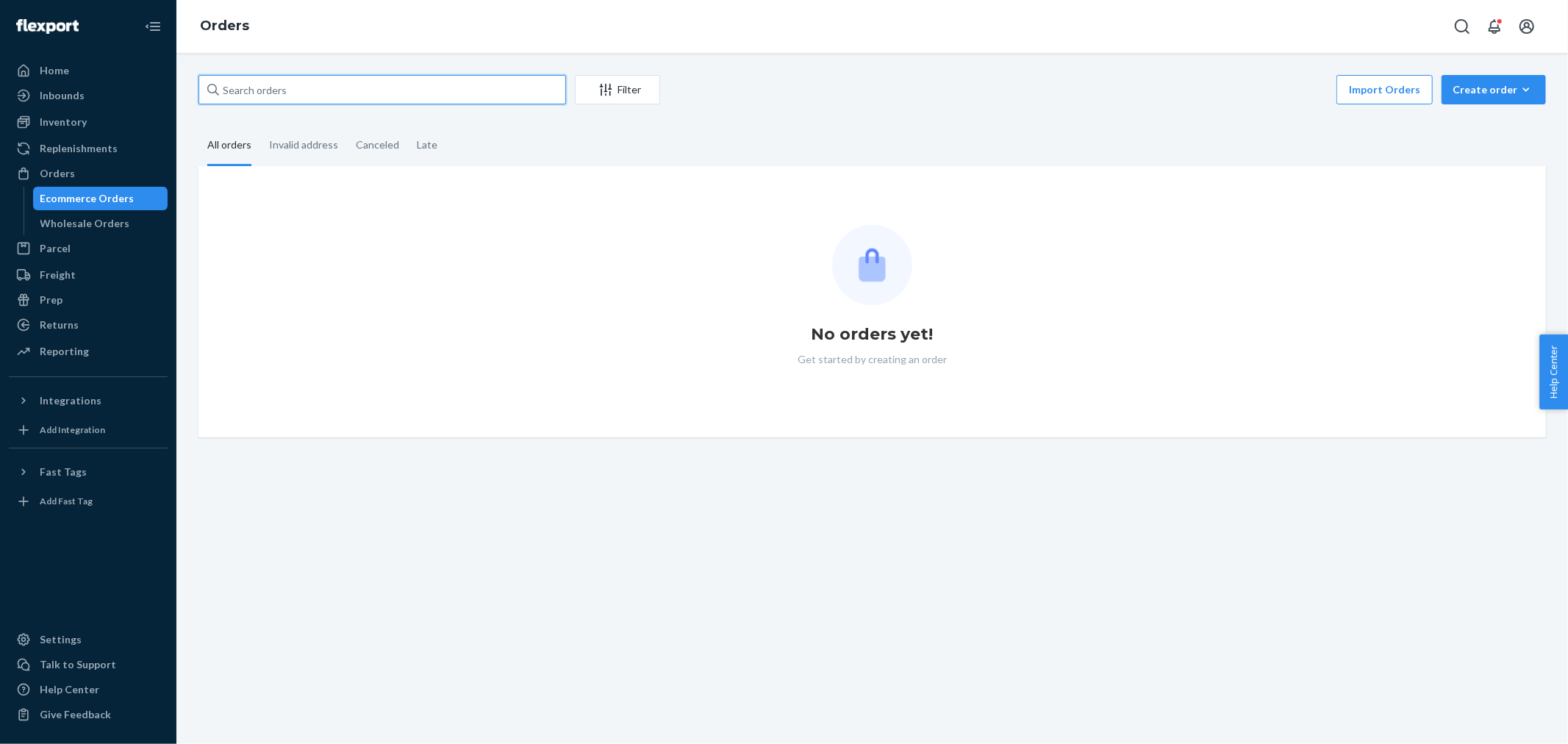
click at [362, 86] on input "text" at bounding box center [382, 89] width 368 height 29
paste input "[PERSON_NAME]"
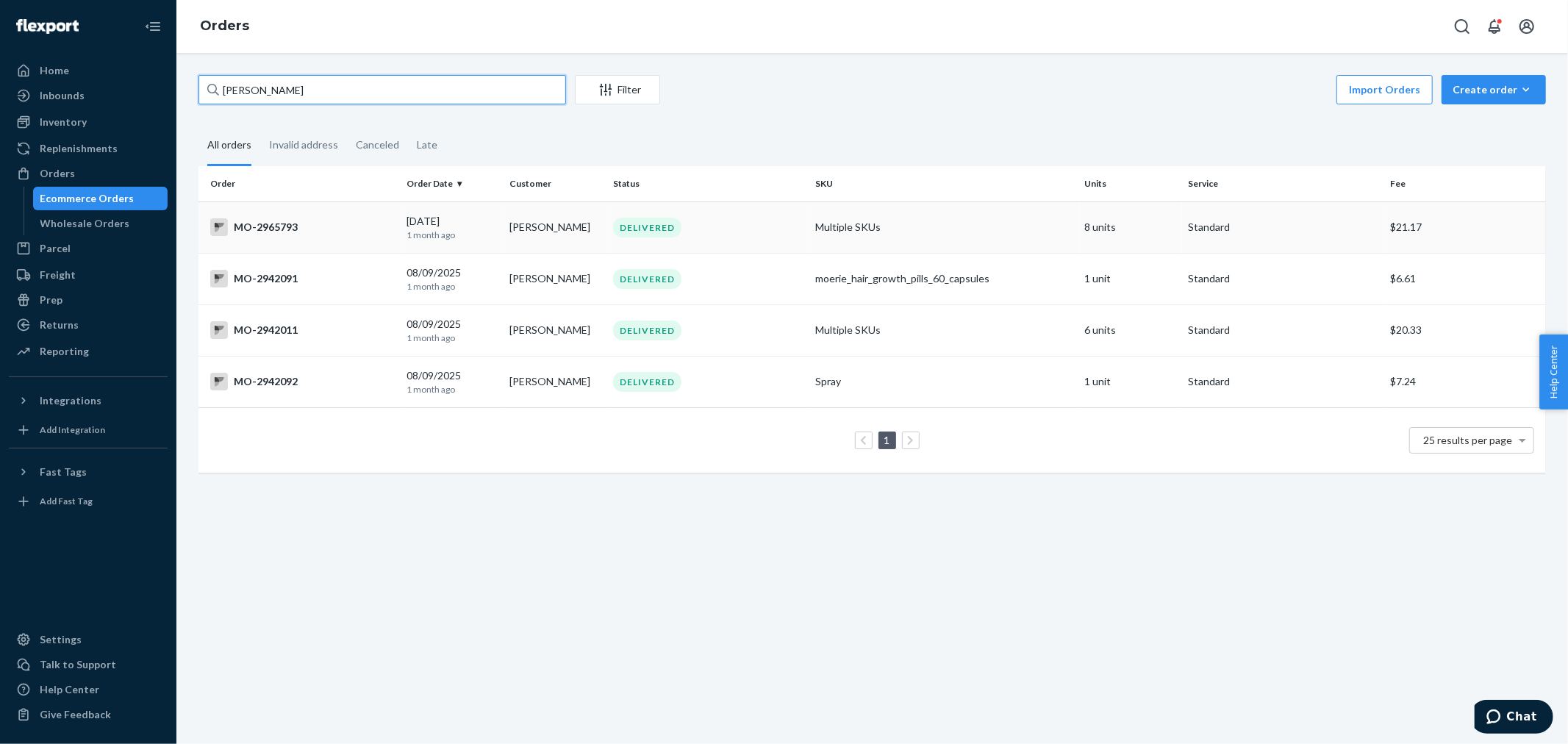
type input "[PERSON_NAME]"
click at [664, 227] on div "DELIVERED" at bounding box center [648, 227] width 68 height 20
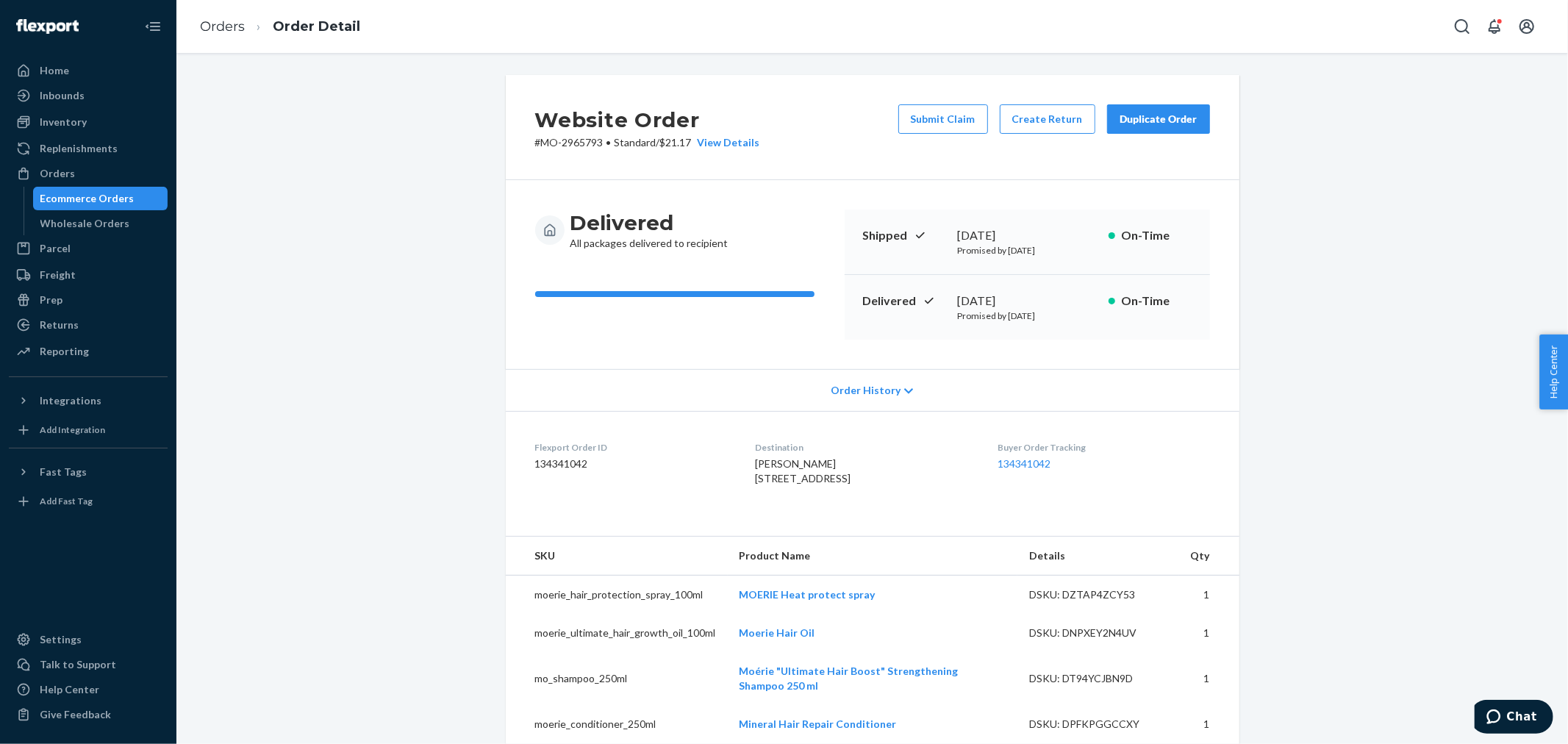
drag, startPoint x: 88, startPoint y: 184, endPoint x: 173, endPoint y: 135, distance: 98.1
click at [88, 184] on link "Orders" at bounding box center [88, 173] width 159 height 23
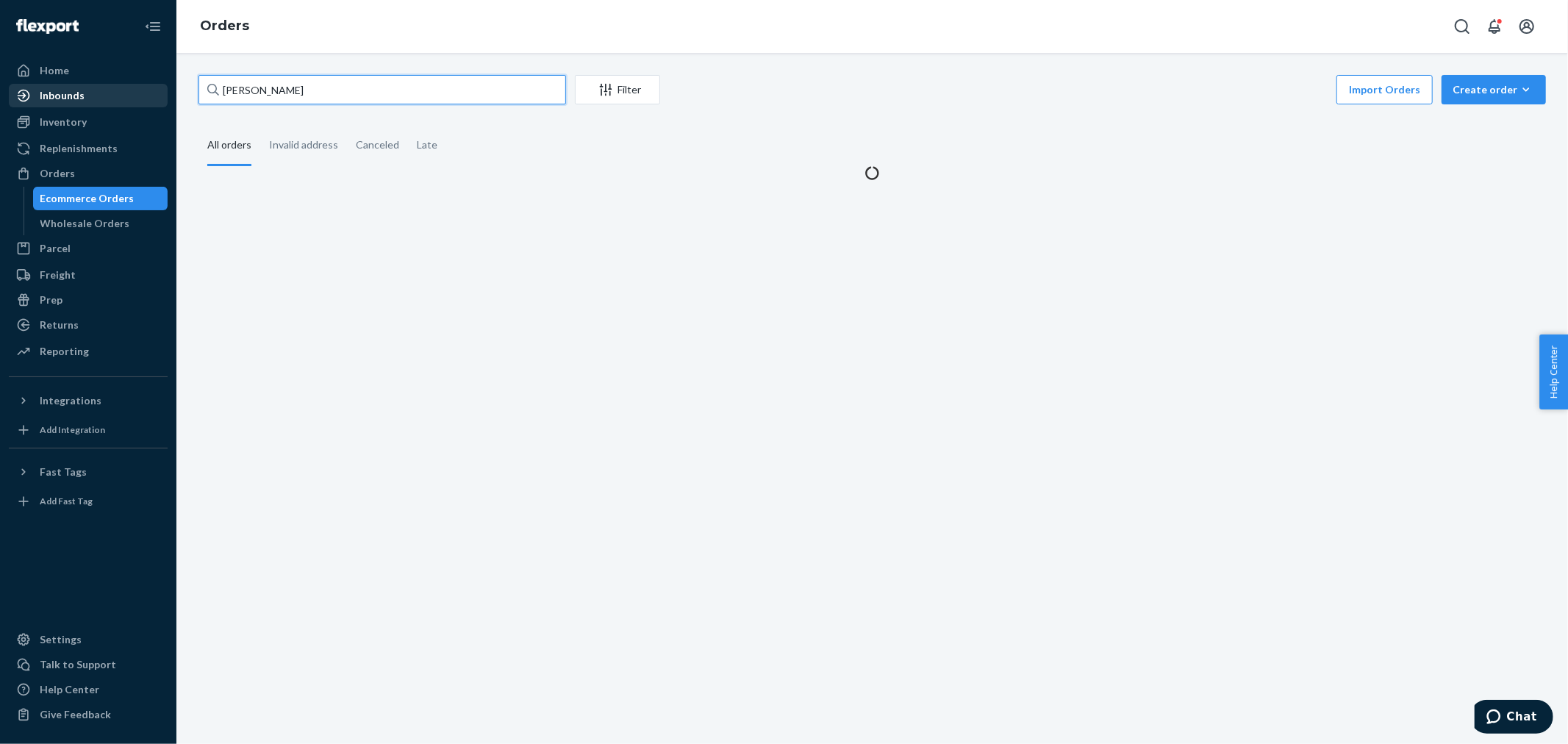
drag, startPoint x: 324, startPoint y: 97, endPoint x: 53, endPoint y: 94, distance: 271.0
click at [53, 96] on div "Home Inbounds Shipping Plans Problems Inventory Products Branded Packaging Repl…" at bounding box center [784, 372] width 1568 height 744
paste input "3179959"
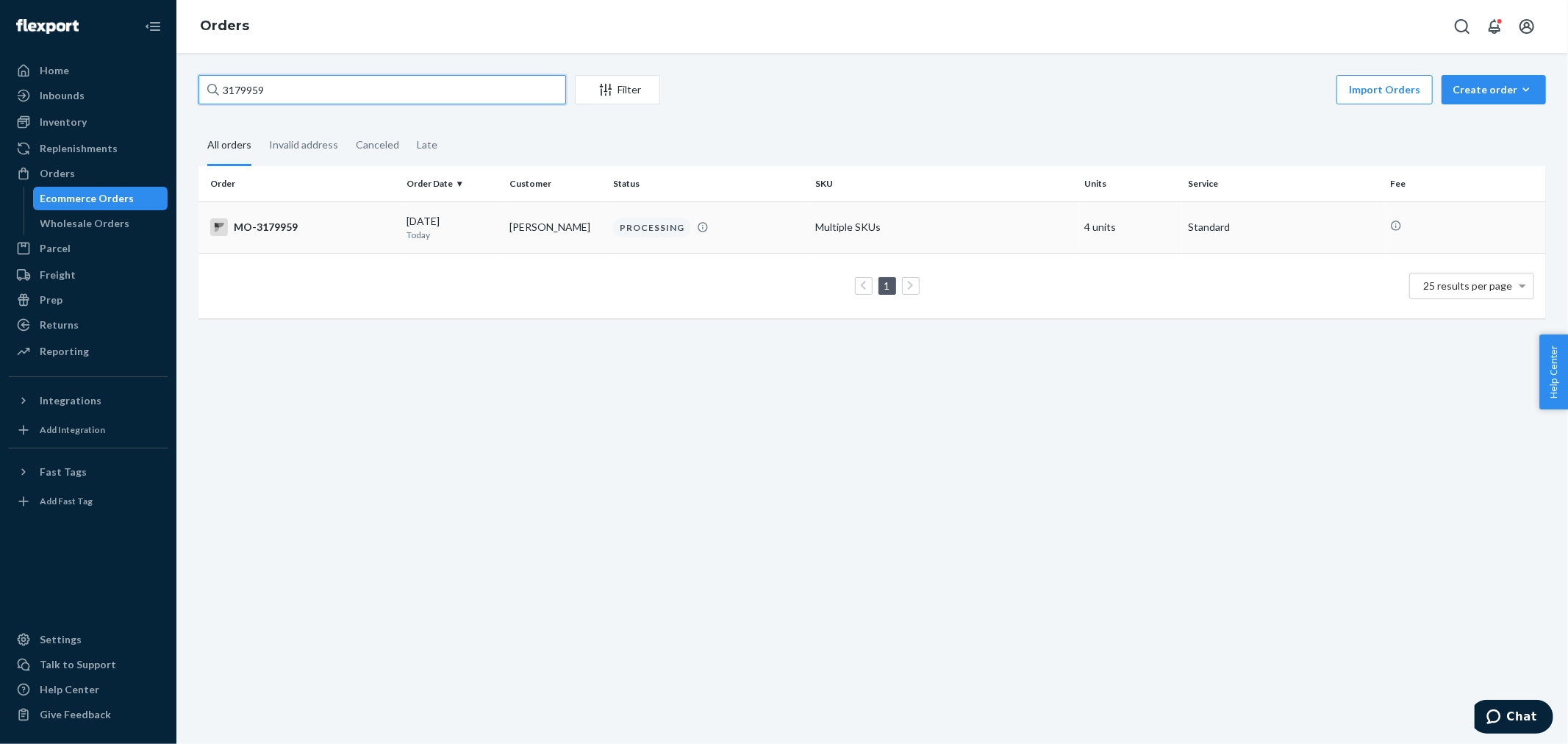
type input "3179959"
click at [670, 232] on div "PROCESSING" at bounding box center [653, 227] width 78 height 20
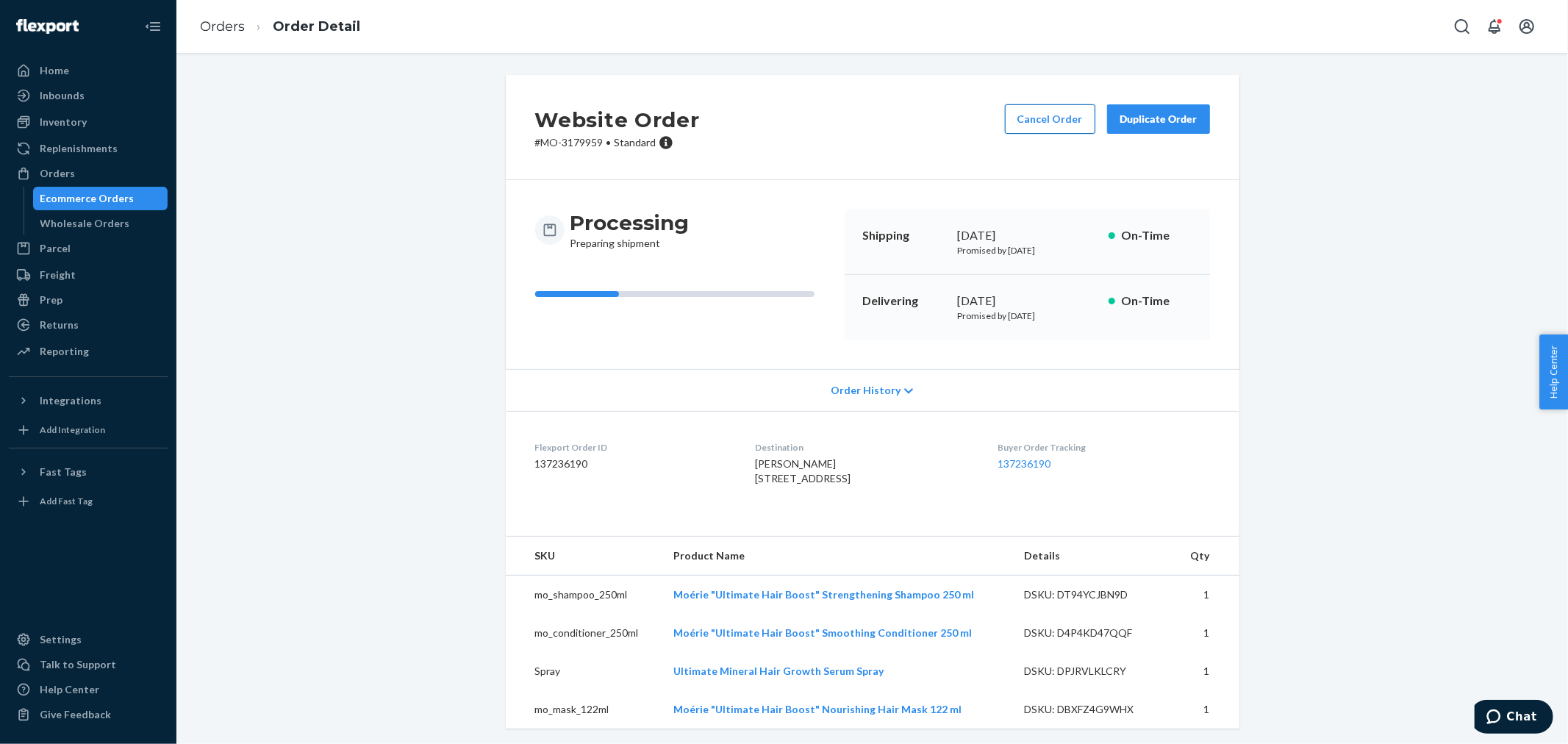
click at [1060, 126] on button "Cancel Order" at bounding box center [1050, 118] width 90 height 29
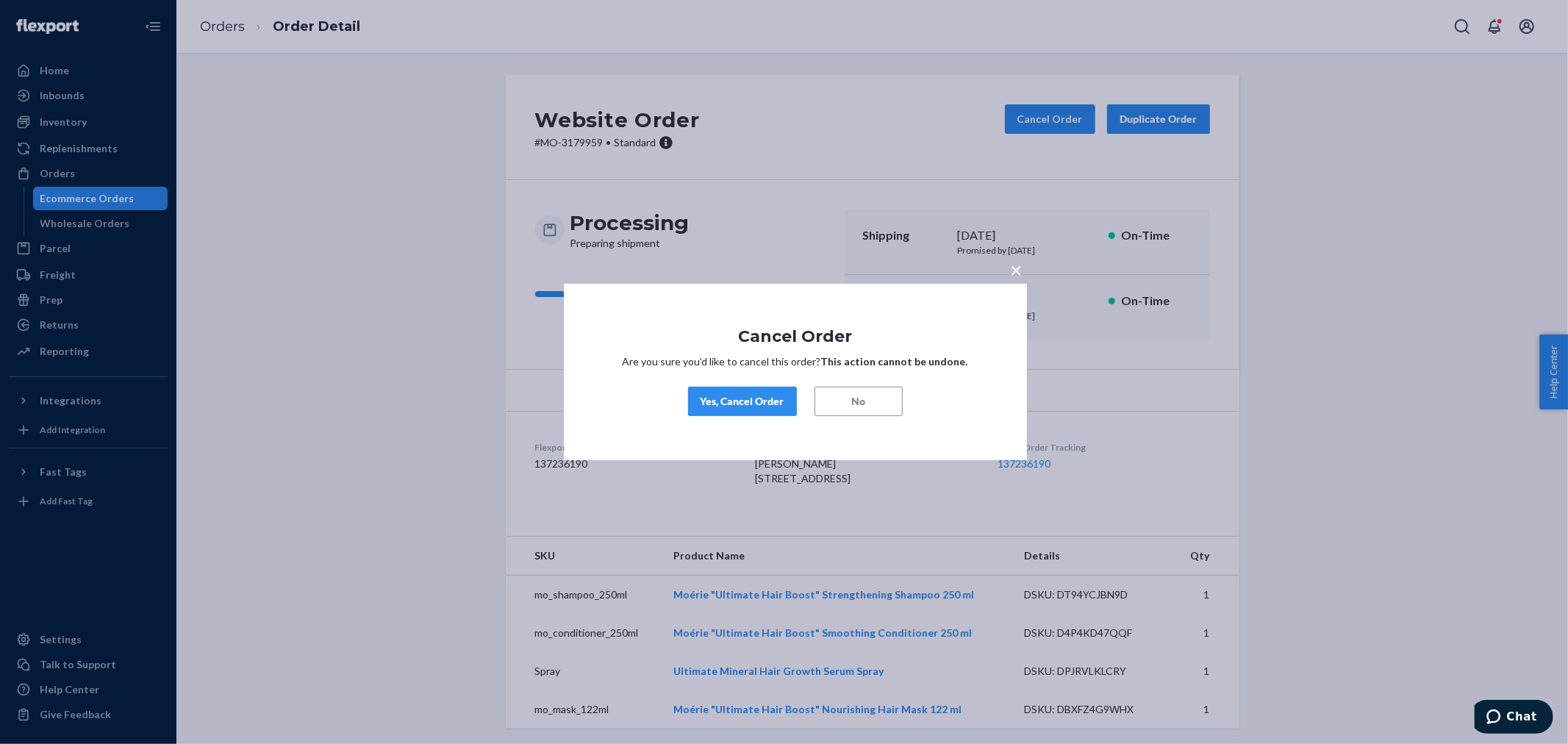
click at [759, 401] on div "Yes, Cancel Order" at bounding box center [743, 402] width 84 height 15
